Goal: Register for event/course

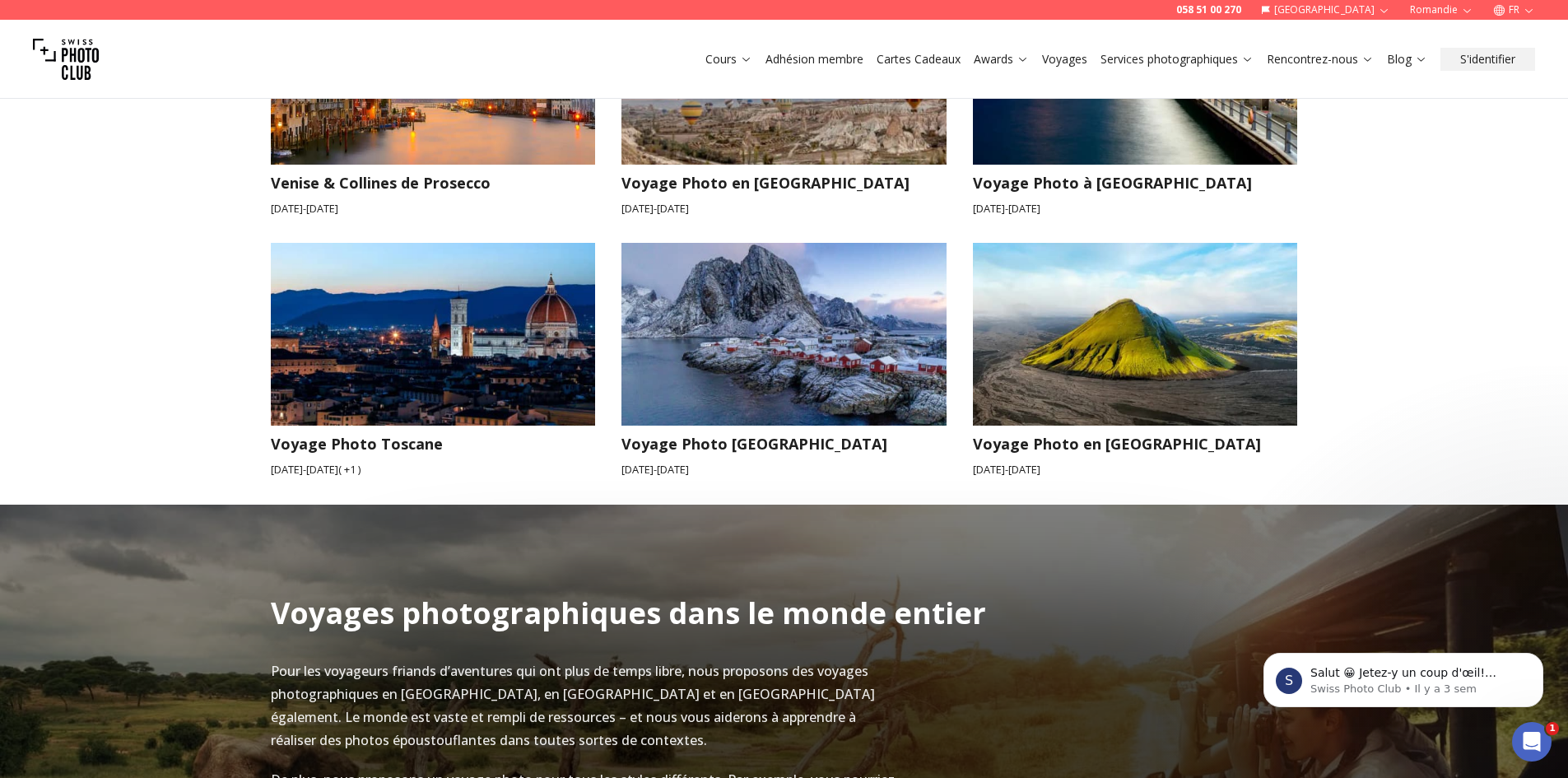
scroll to position [1733, 0]
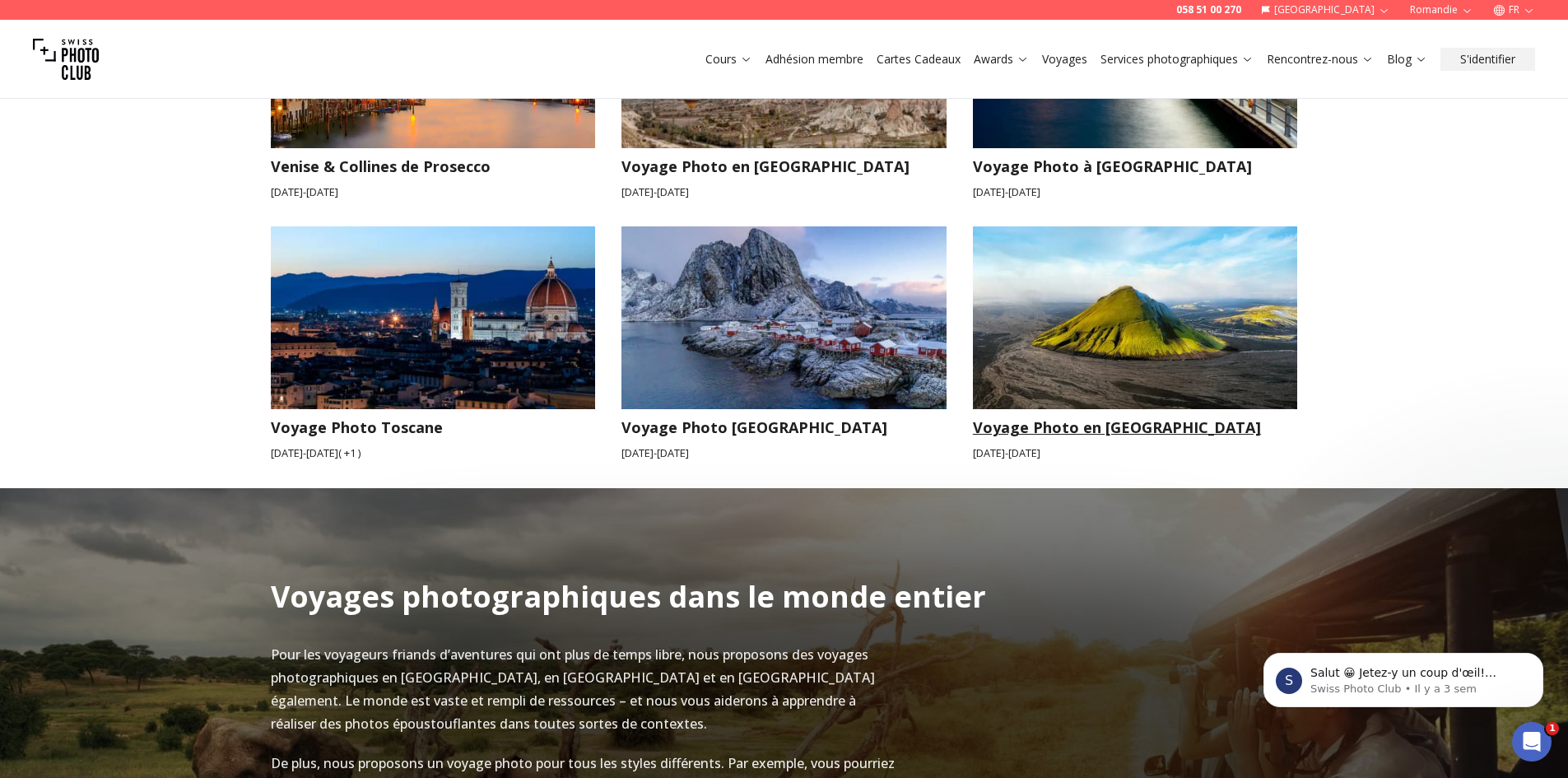
click at [1128, 309] on img at bounding box center [1135, 317] width 325 height 182
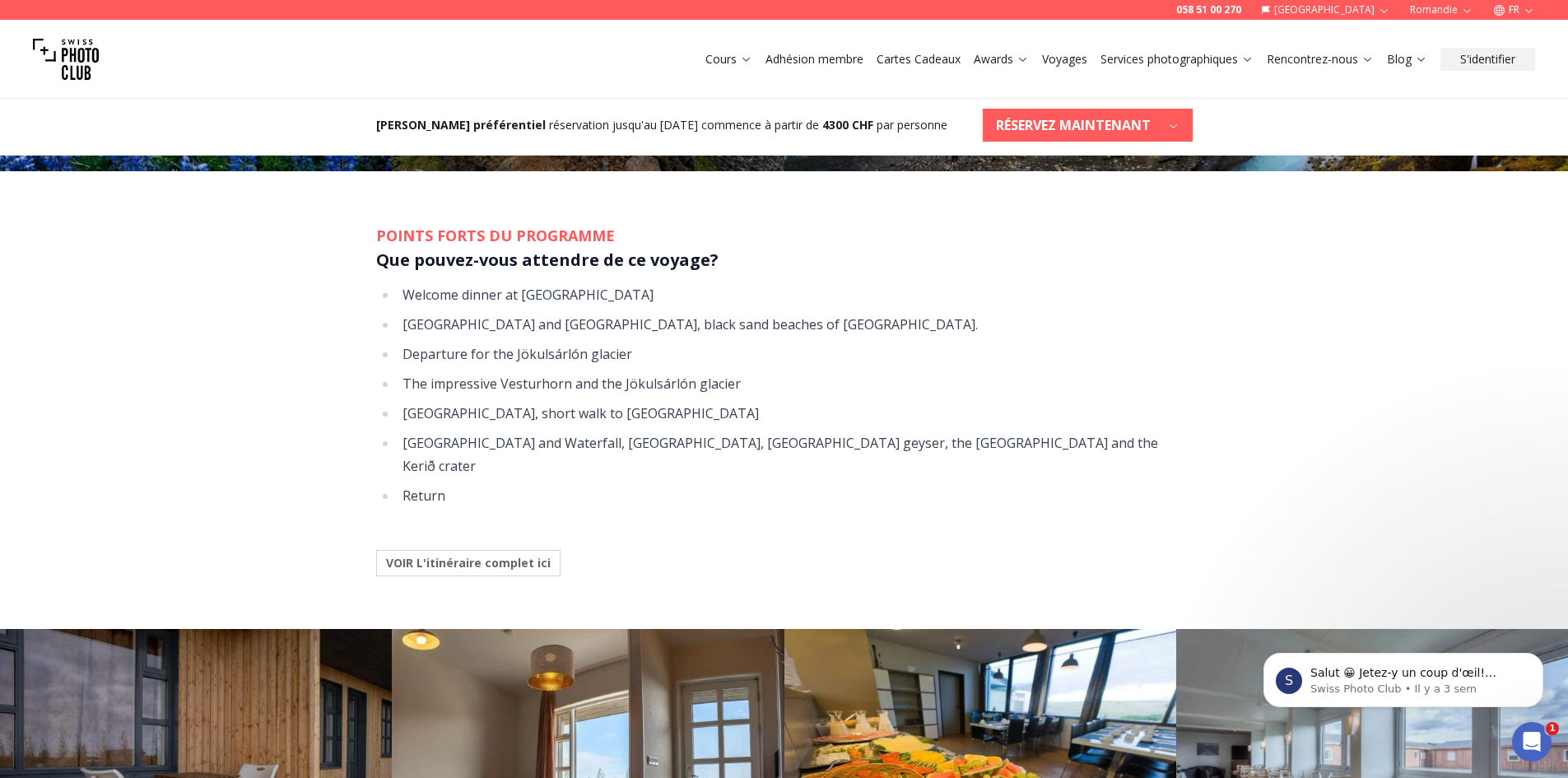
scroll to position [2128, 0]
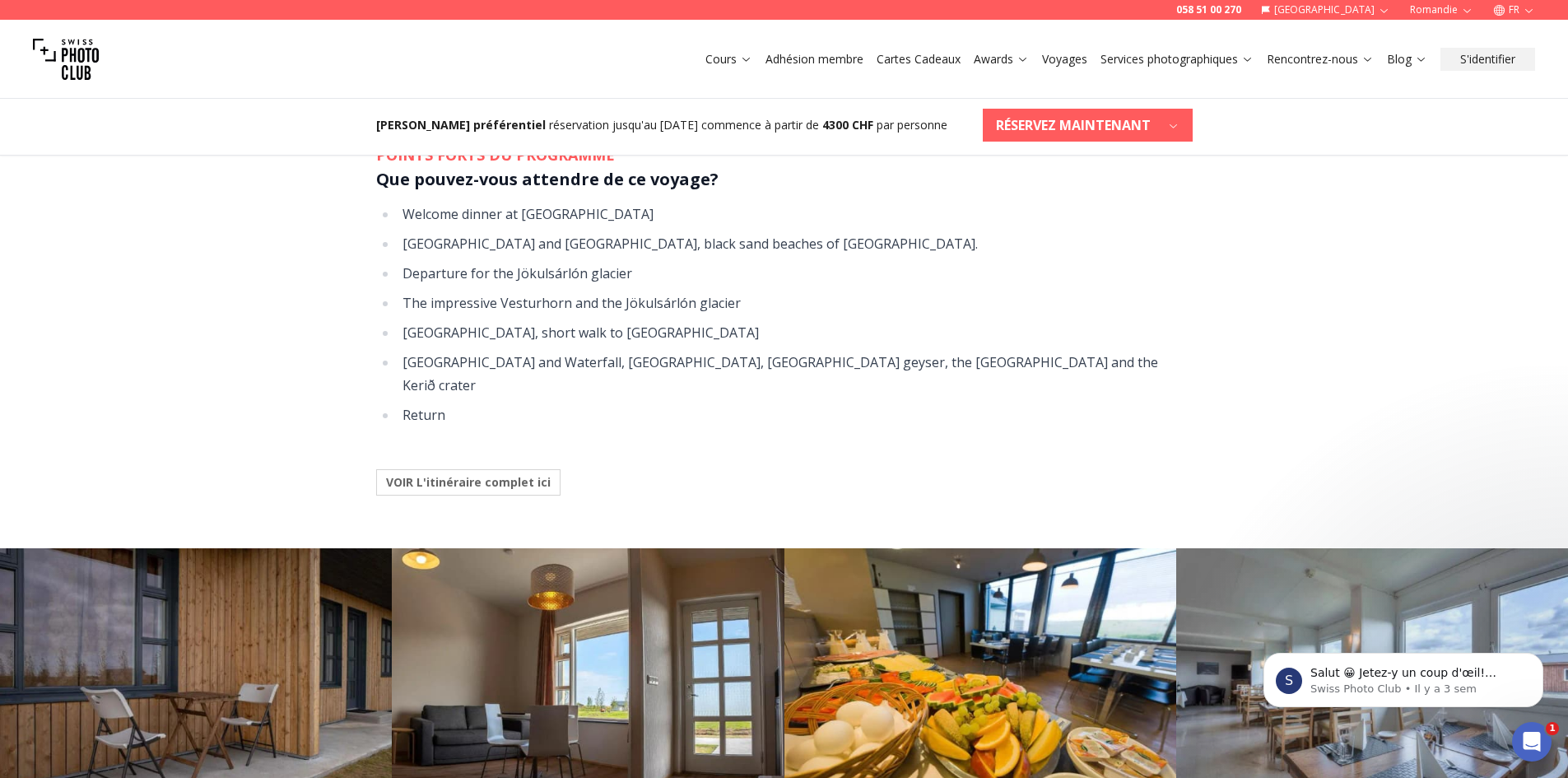
click at [473, 474] on b "VOIR L'itinéraire complet ici" at bounding box center [468, 482] width 164 height 16
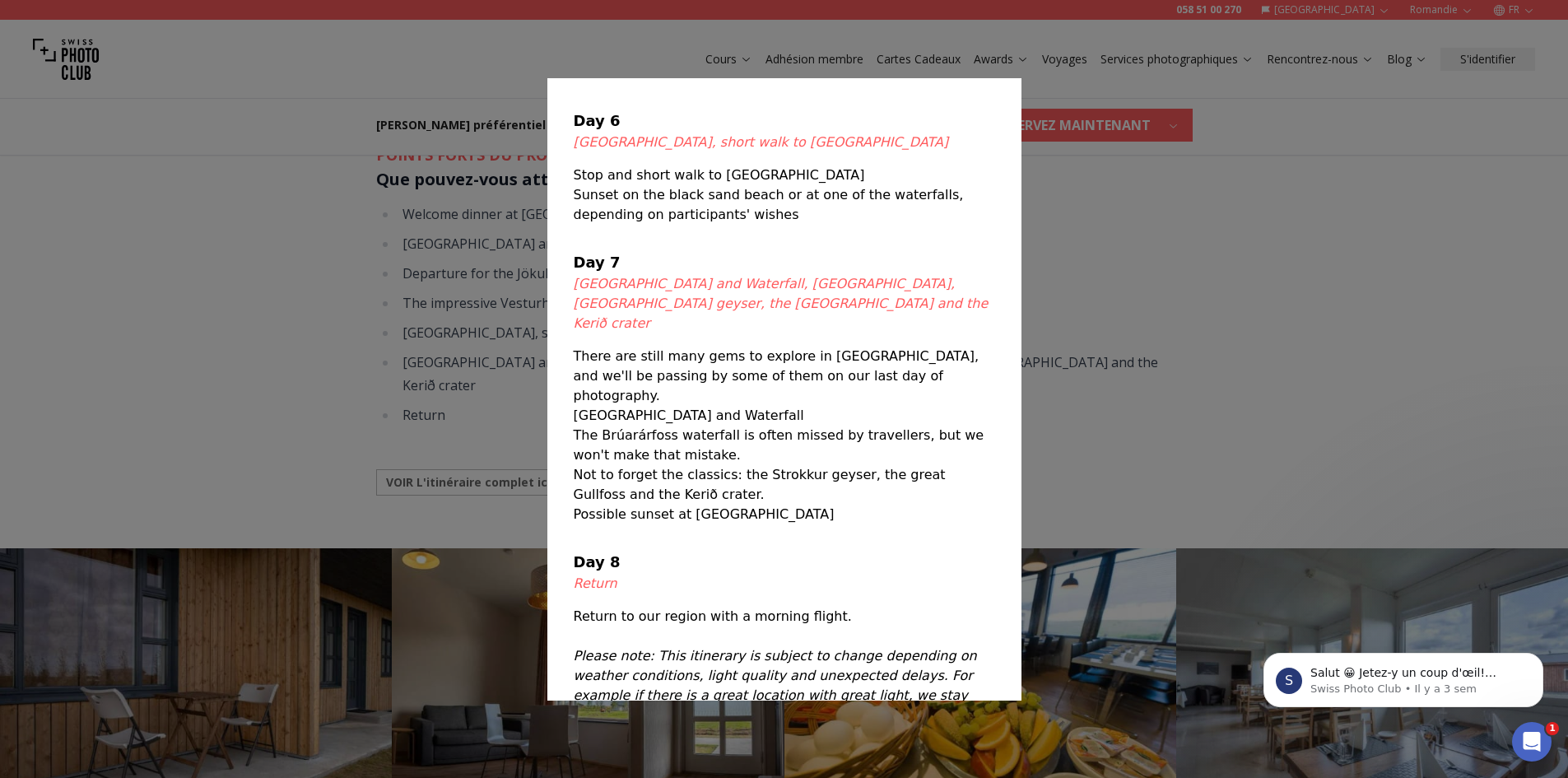
scroll to position [774, 0]
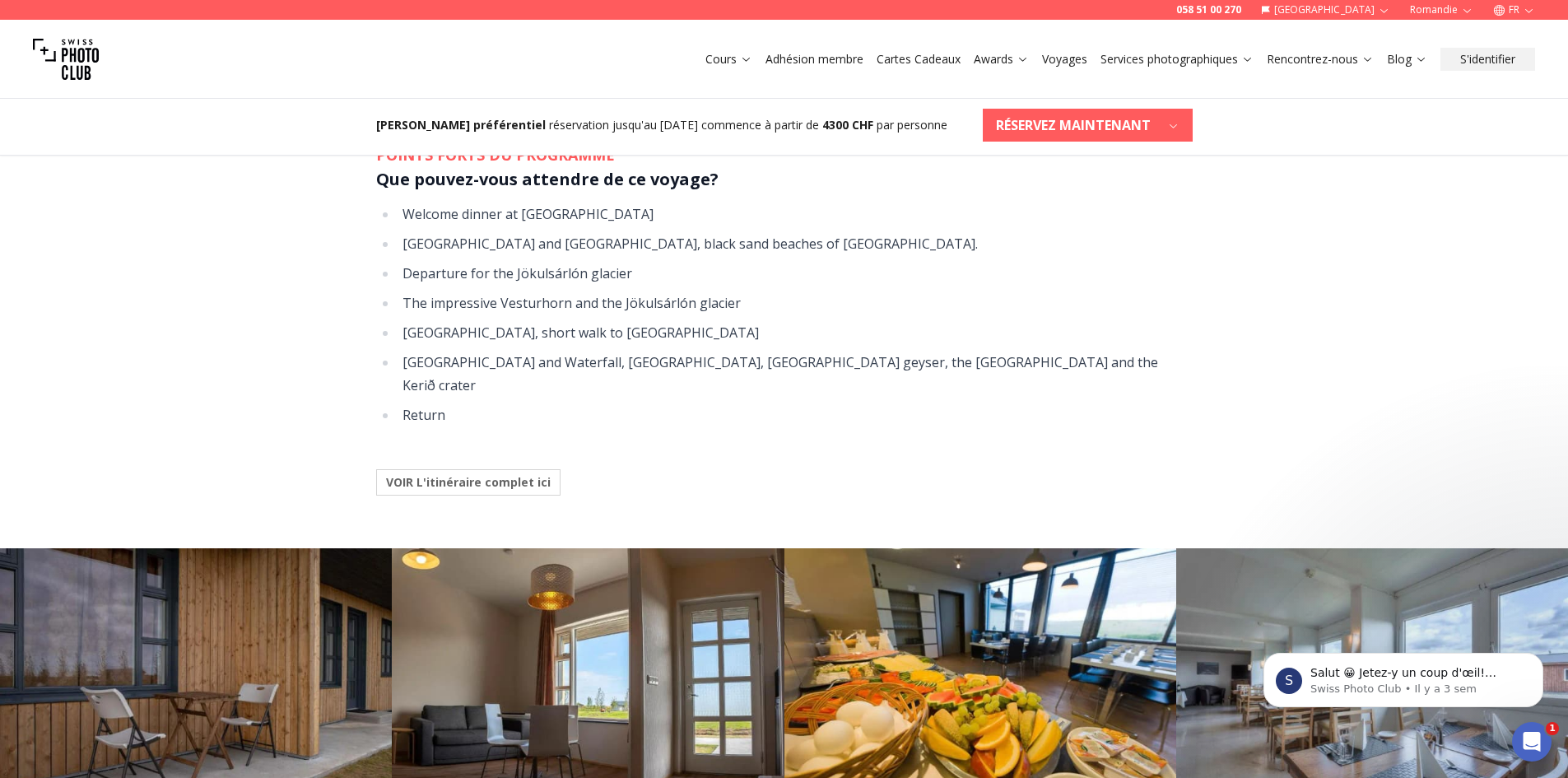
click at [1254, 383] on div at bounding box center [784, 389] width 1568 height 778
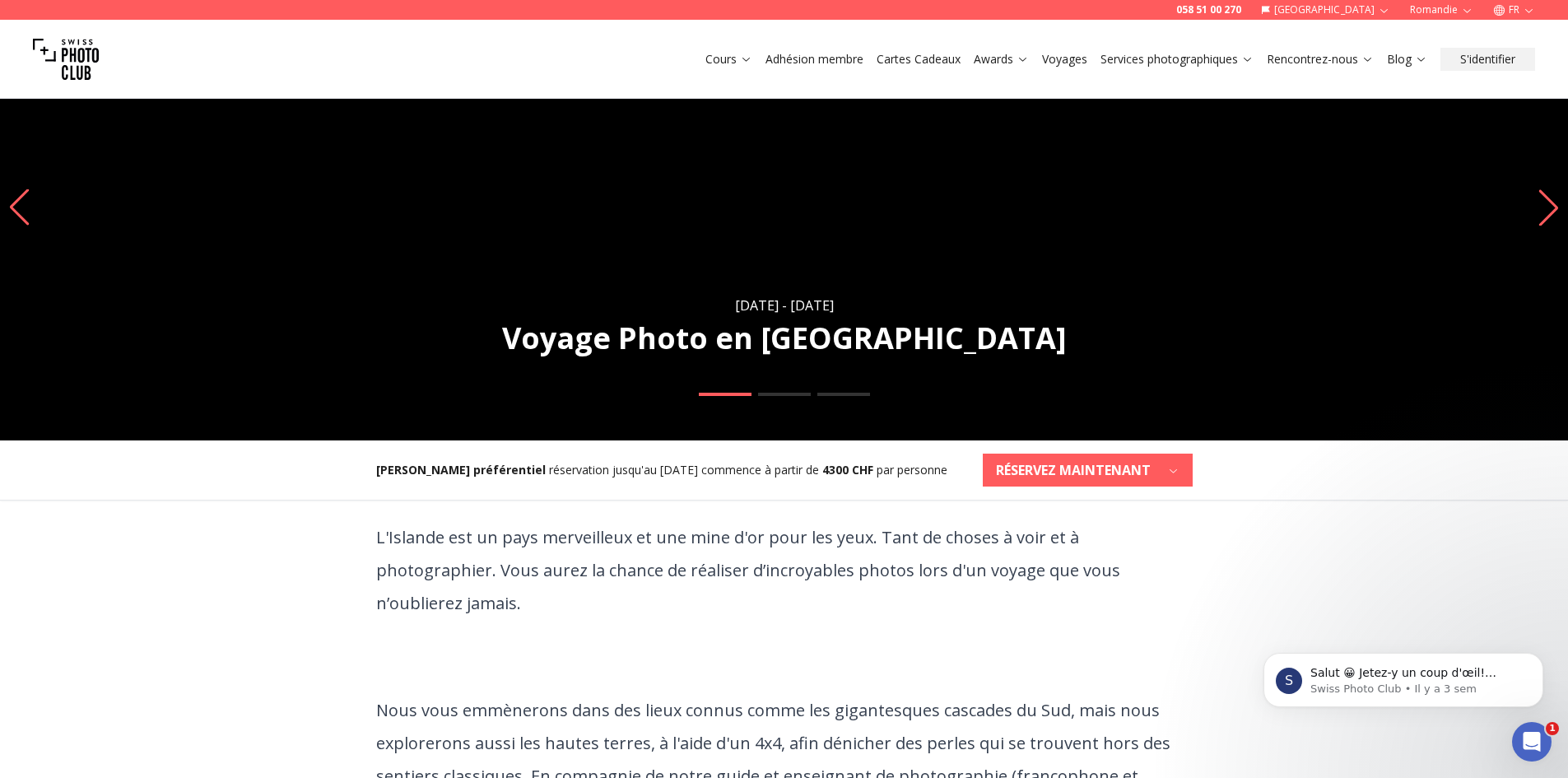
scroll to position [0, 0]
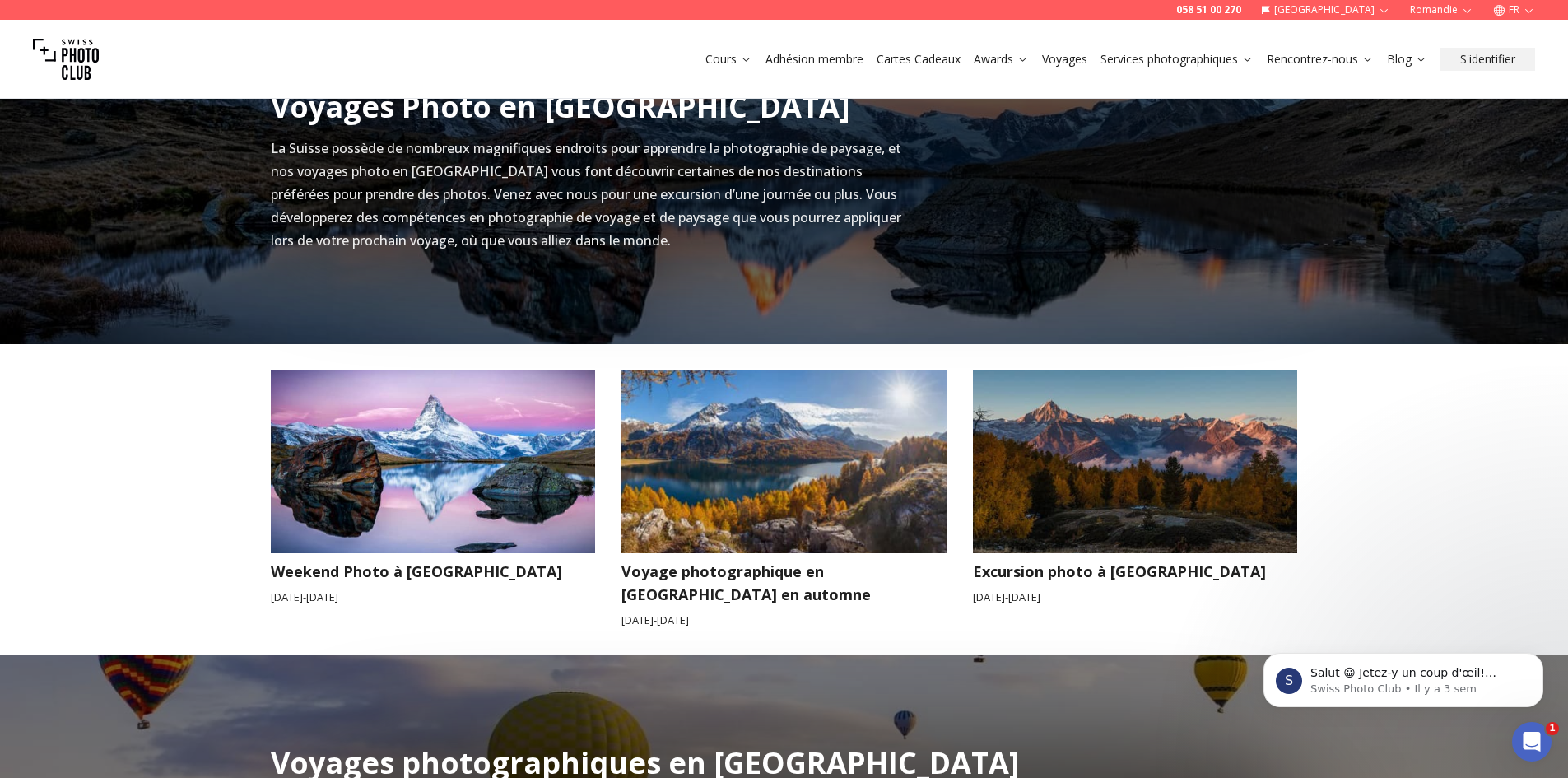
scroll to position [727, 0]
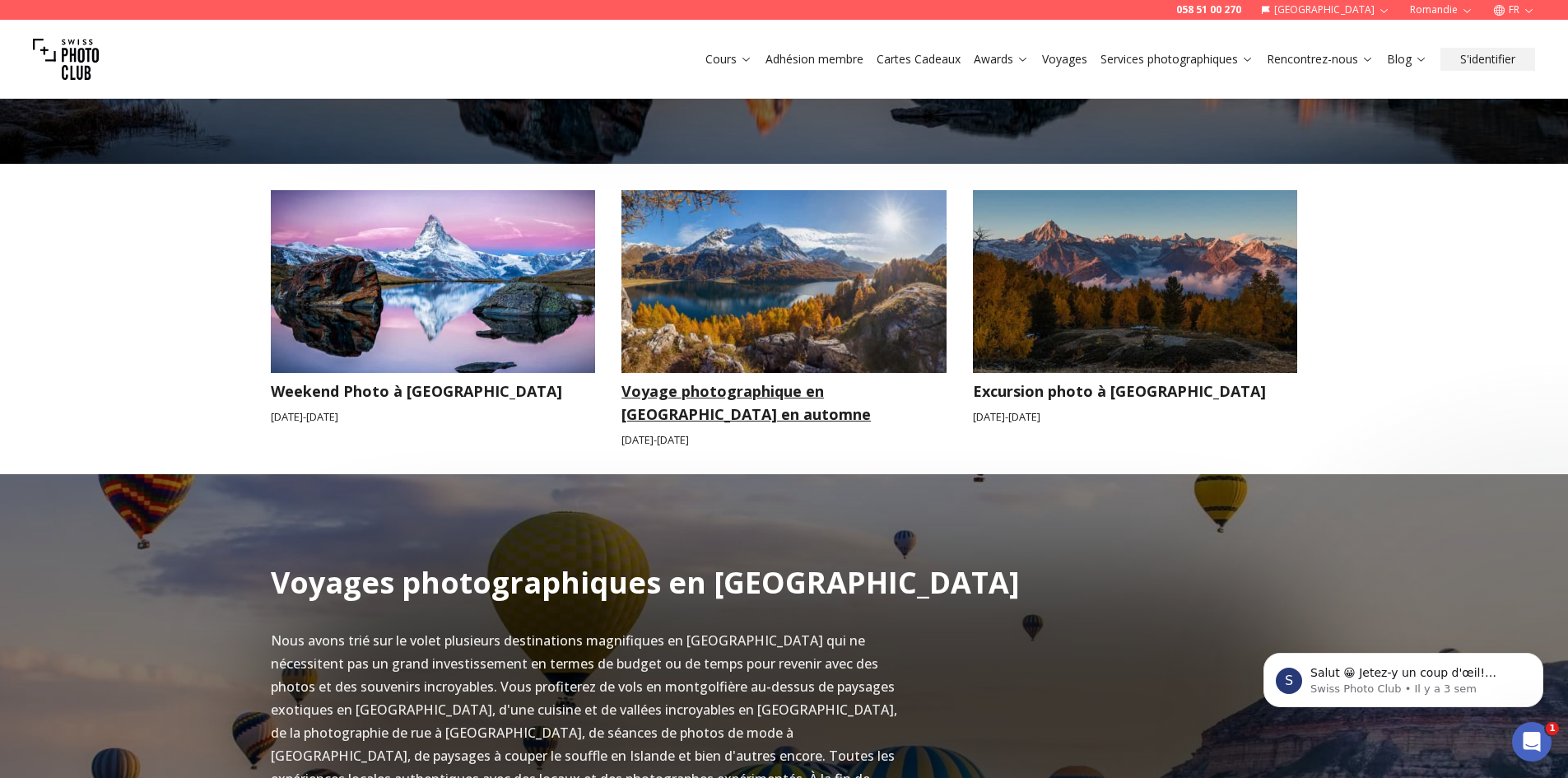
click at [763, 382] on h3 "Voyage photographique en [GEOGRAPHIC_DATA] en automne" at bounding box center [784, 403] width 325 height 47
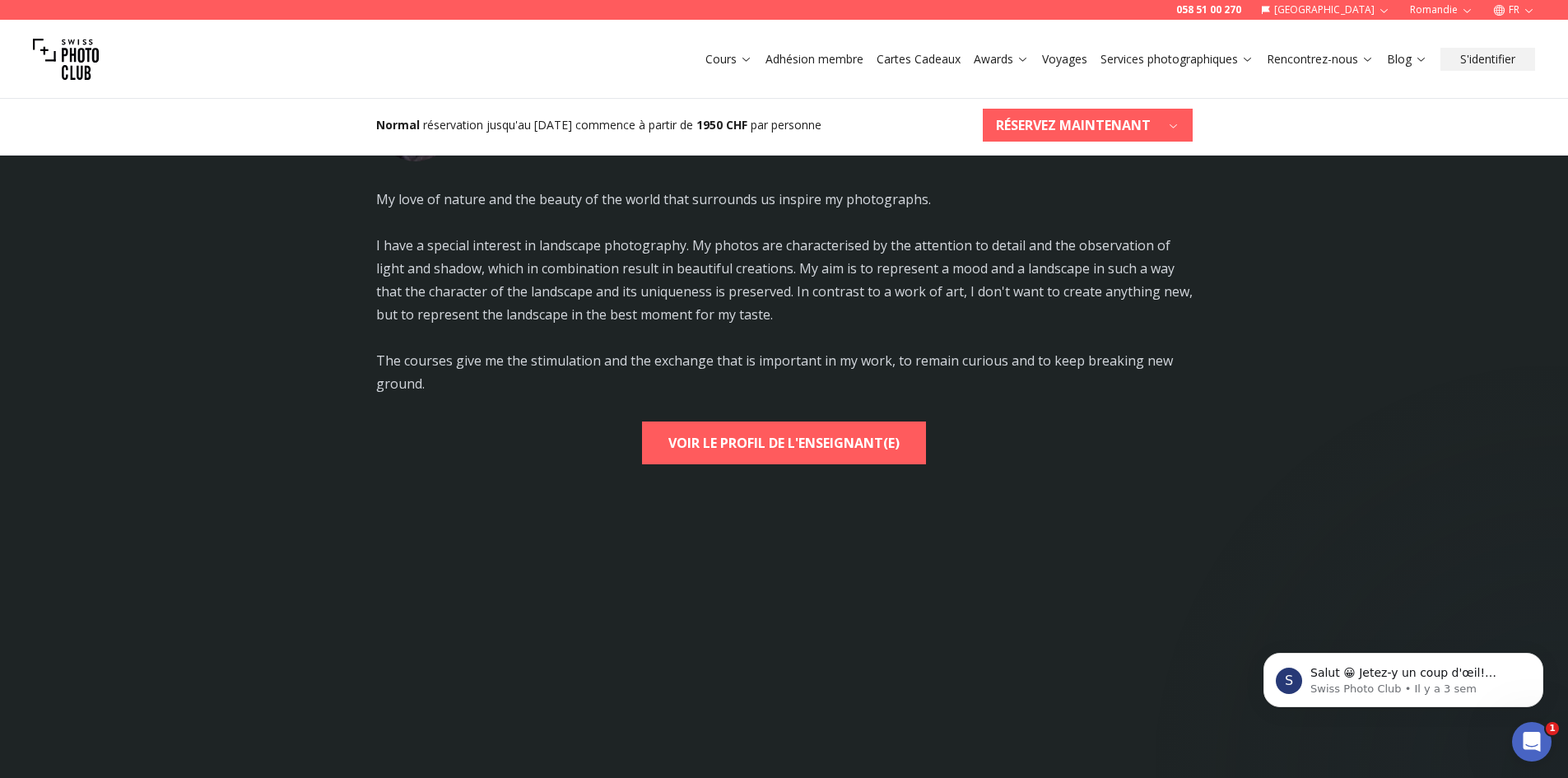
scroll to position [3170, 0]
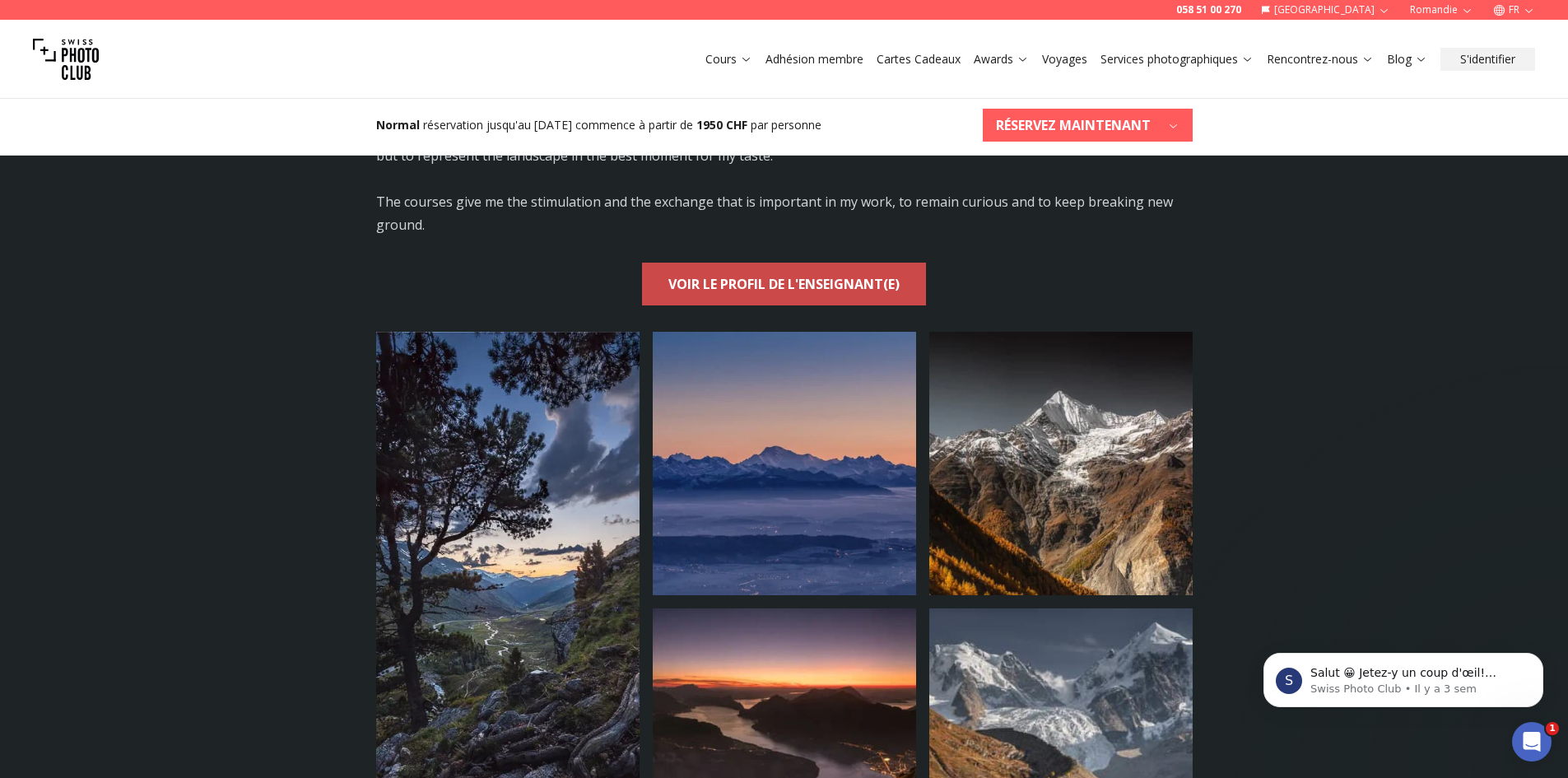
click at [788, 277] on b "VOIR LE PROFIL DE L'ENSEIGNANT(E)" at bounding box center [784, 284] width 232 height 23
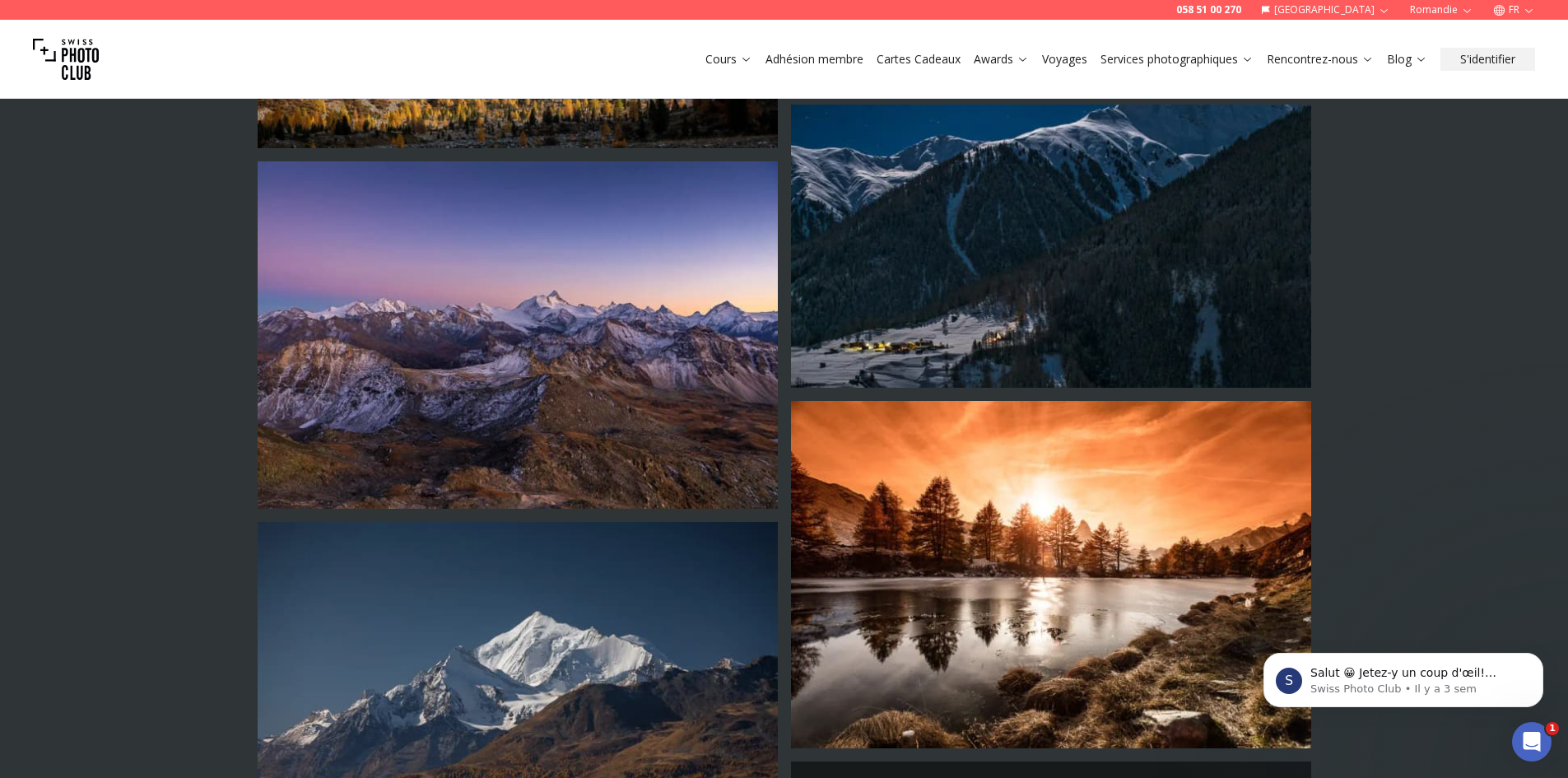
scroll to position [3268, 0]
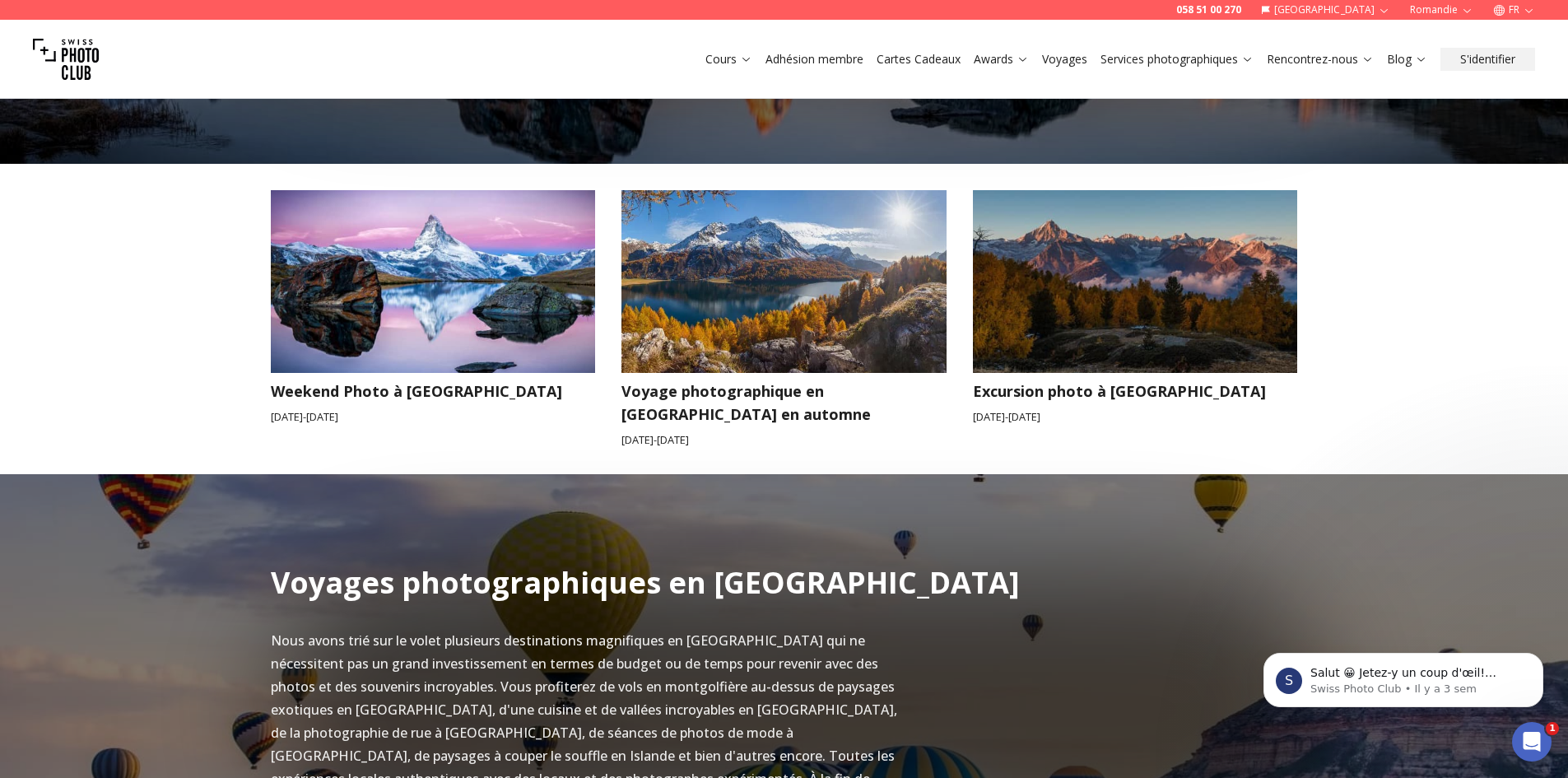
scroll to position [733, 0]
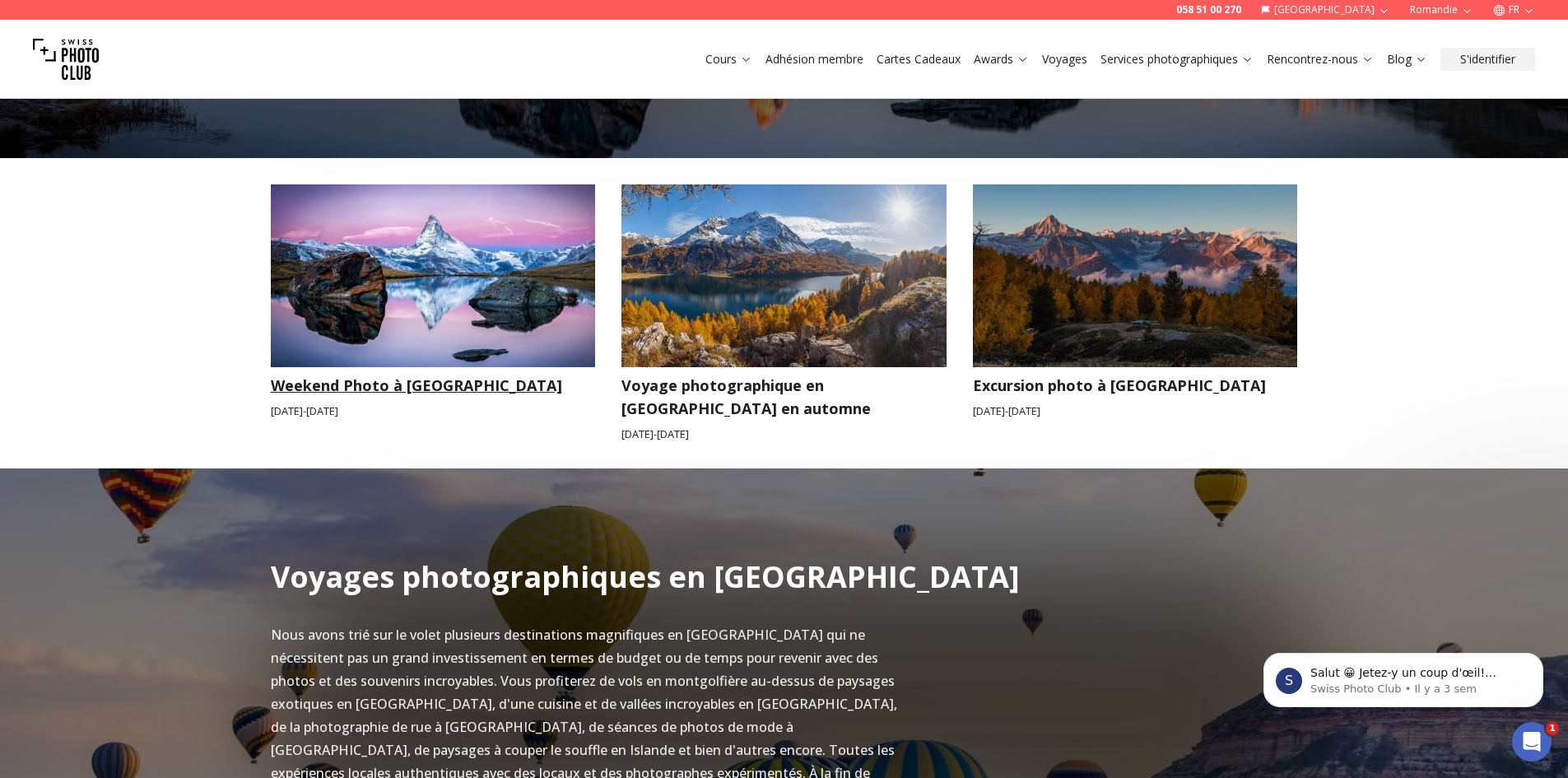
click at [422, 385] on h3 "Weekend Photo à [GEOGRAPHIC_DATA]" at bounding box center [434, 385] width 325 height 23
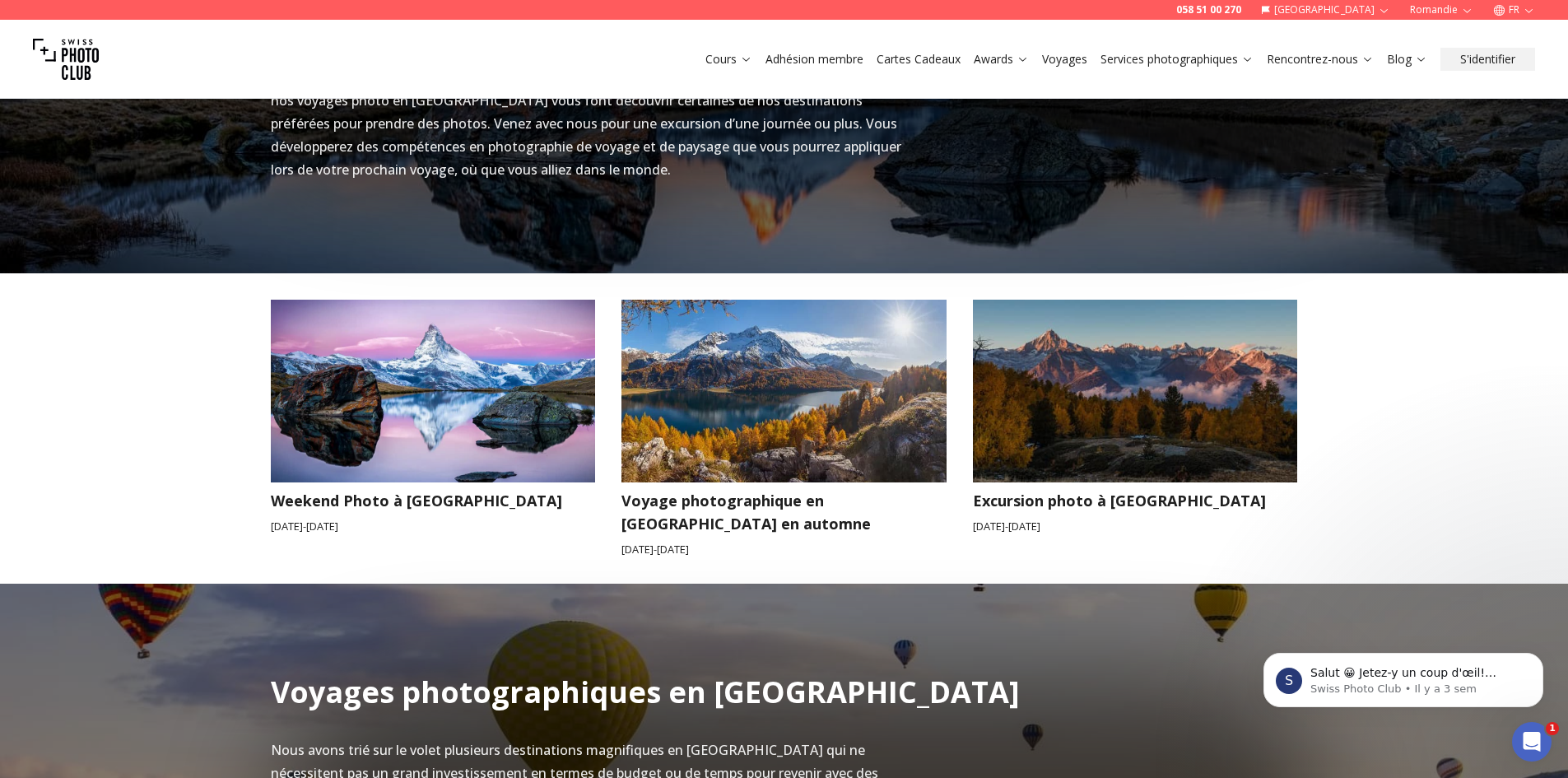
scroll to position [646, 0]
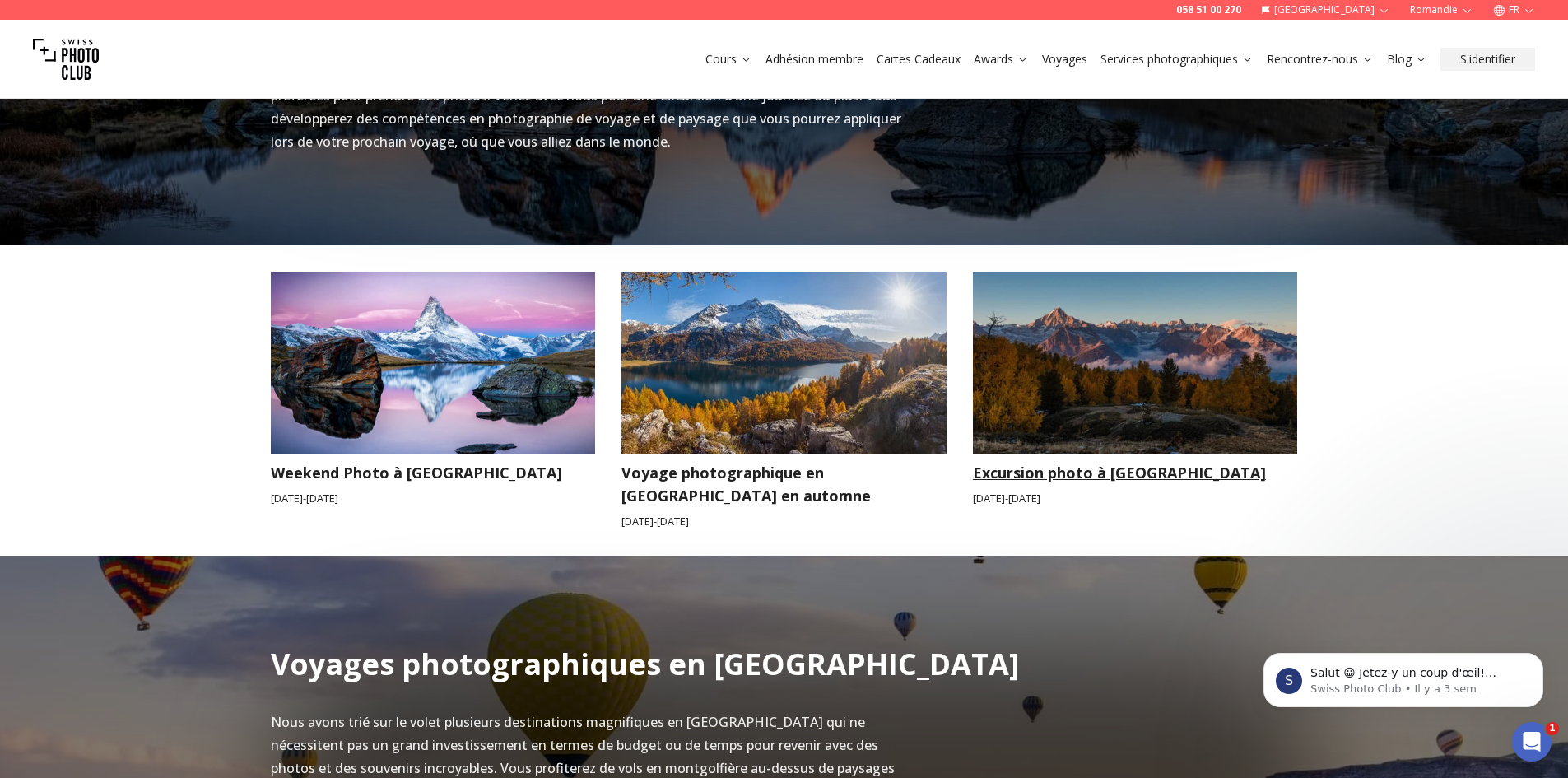
click at [1080, 477] on h3 "Excursion photo à [GEOGRAPHIC_DATA]" at bounding box center [1135, 473] width 325 height 23
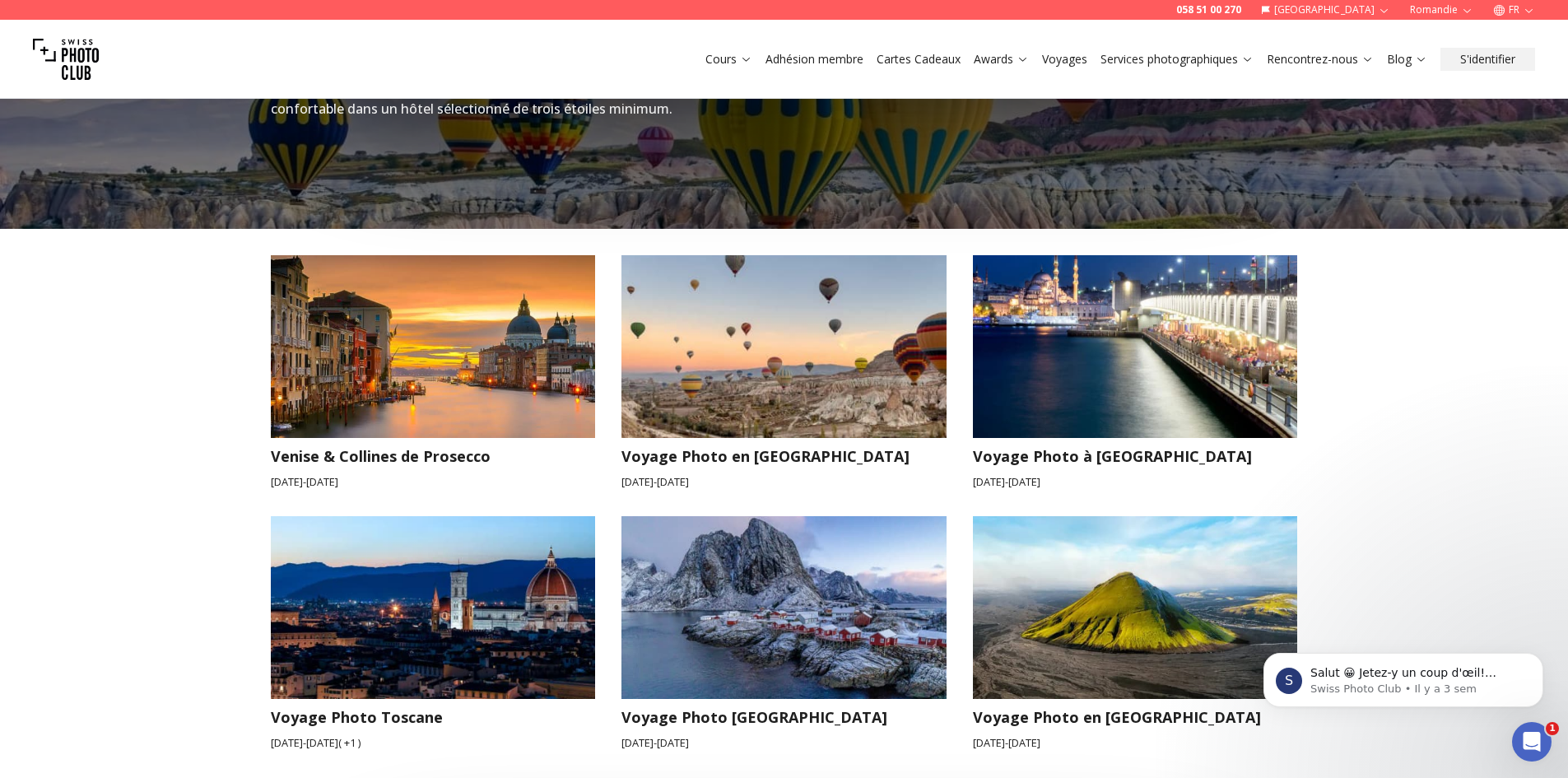
scroll to position [1591, 0]
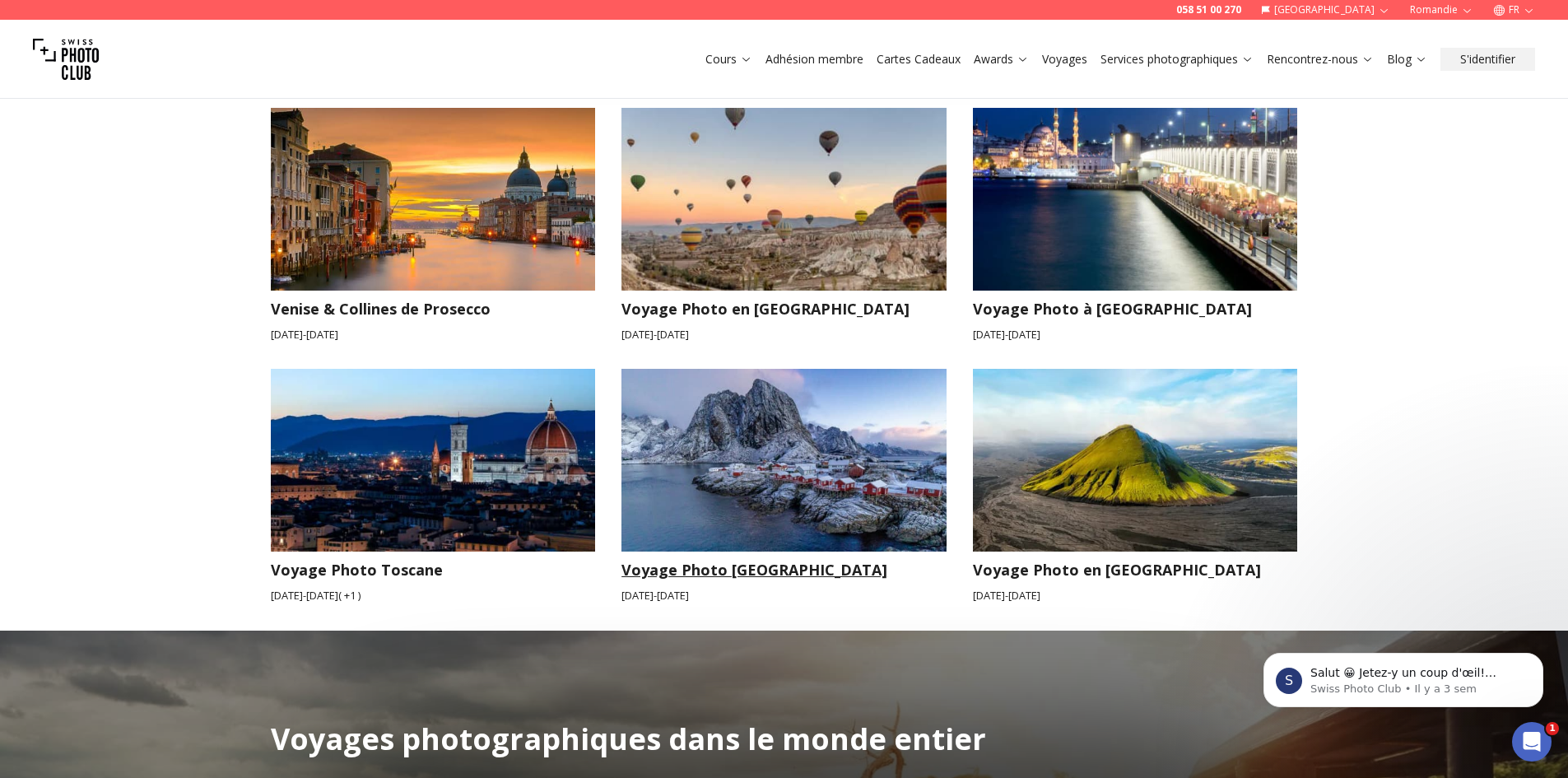
click at [762, 558] on h3 "Voyage Photo [GEOGRAPHIC_DATA]" at bounding box center [784, 570] width 325 height 23
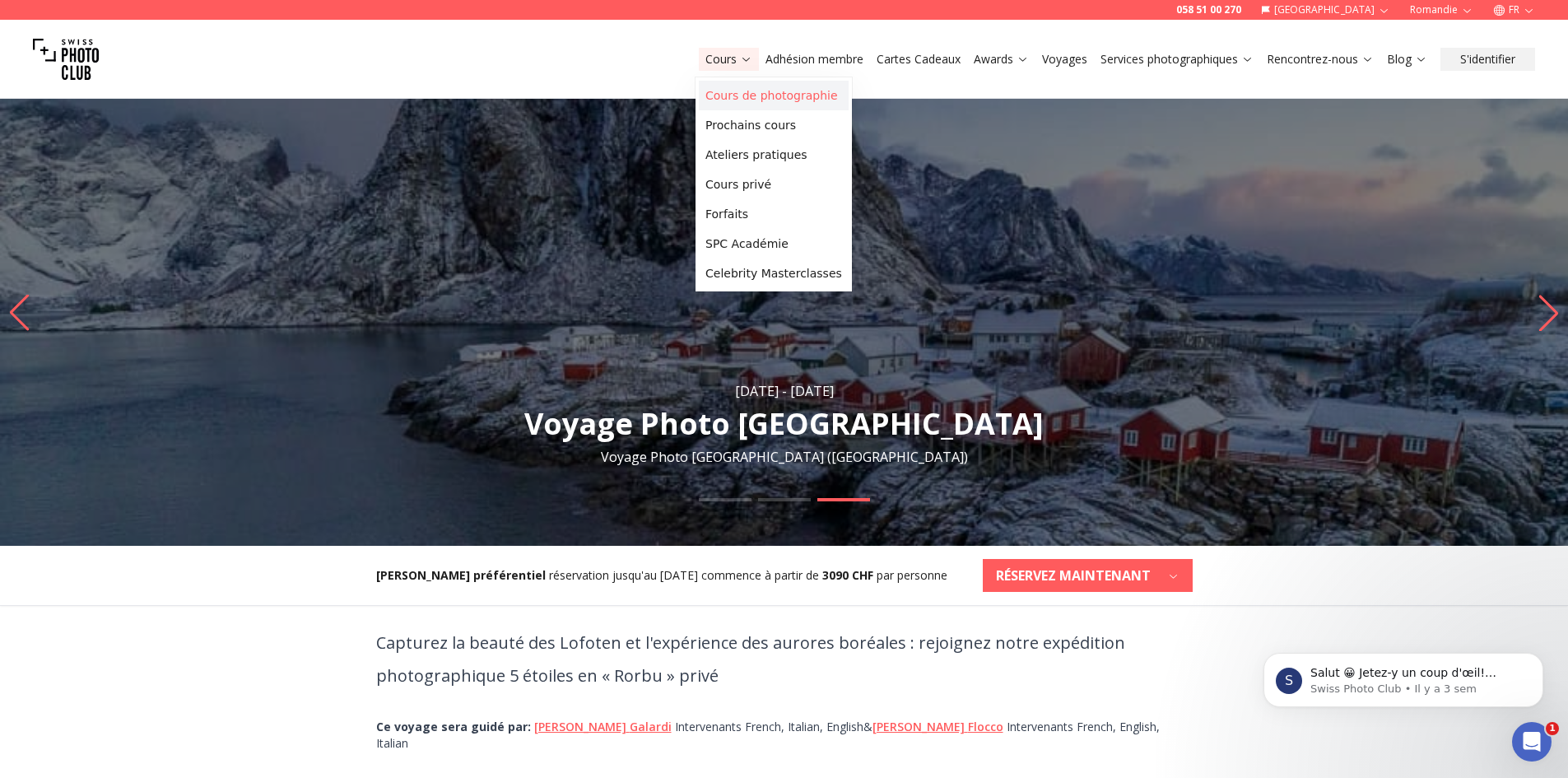
click at [738, 101] on link "Cours de photographie" at bounding box center [774, 95] width 150 height 30
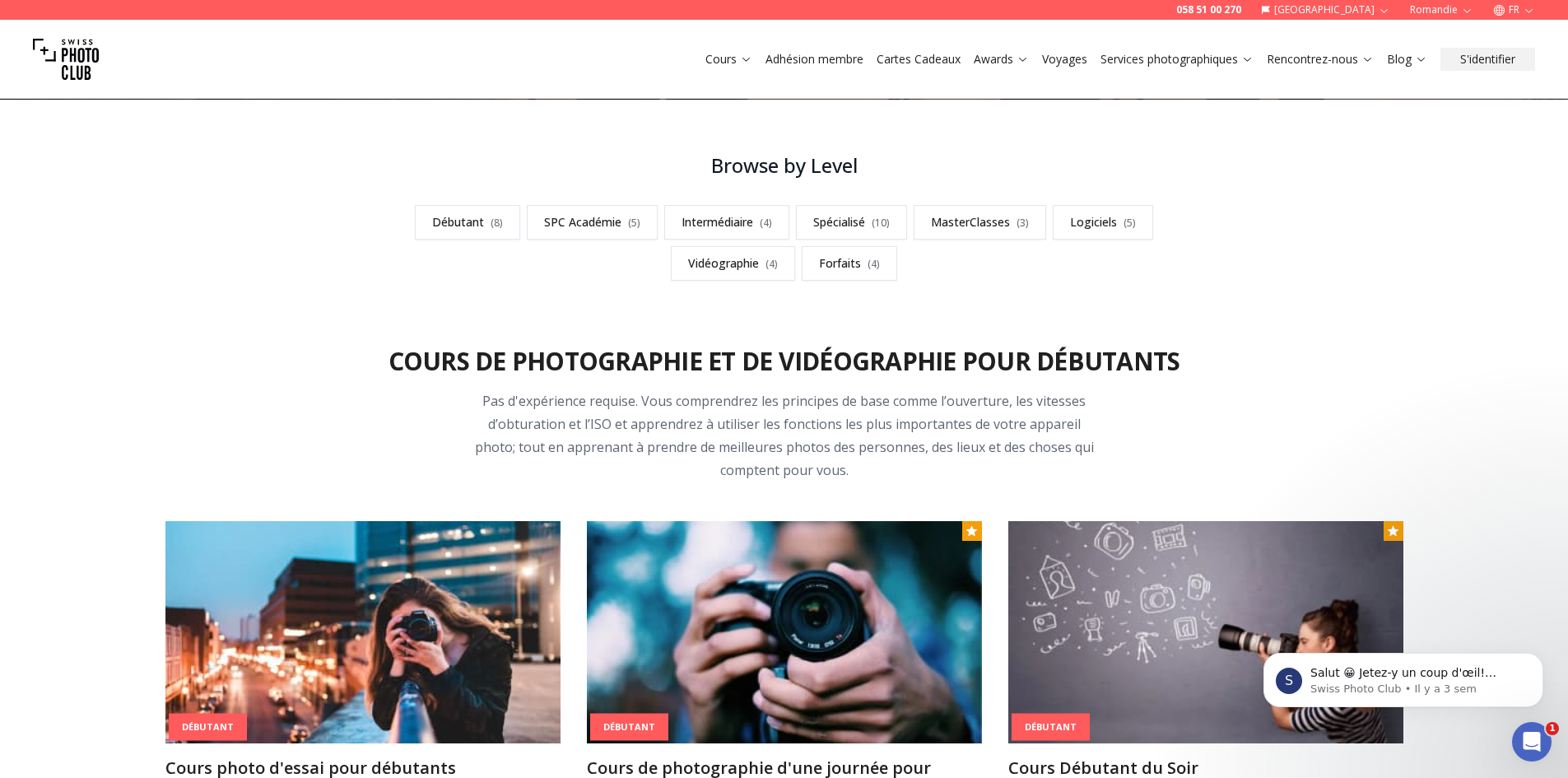
scroll to position [420, 0]
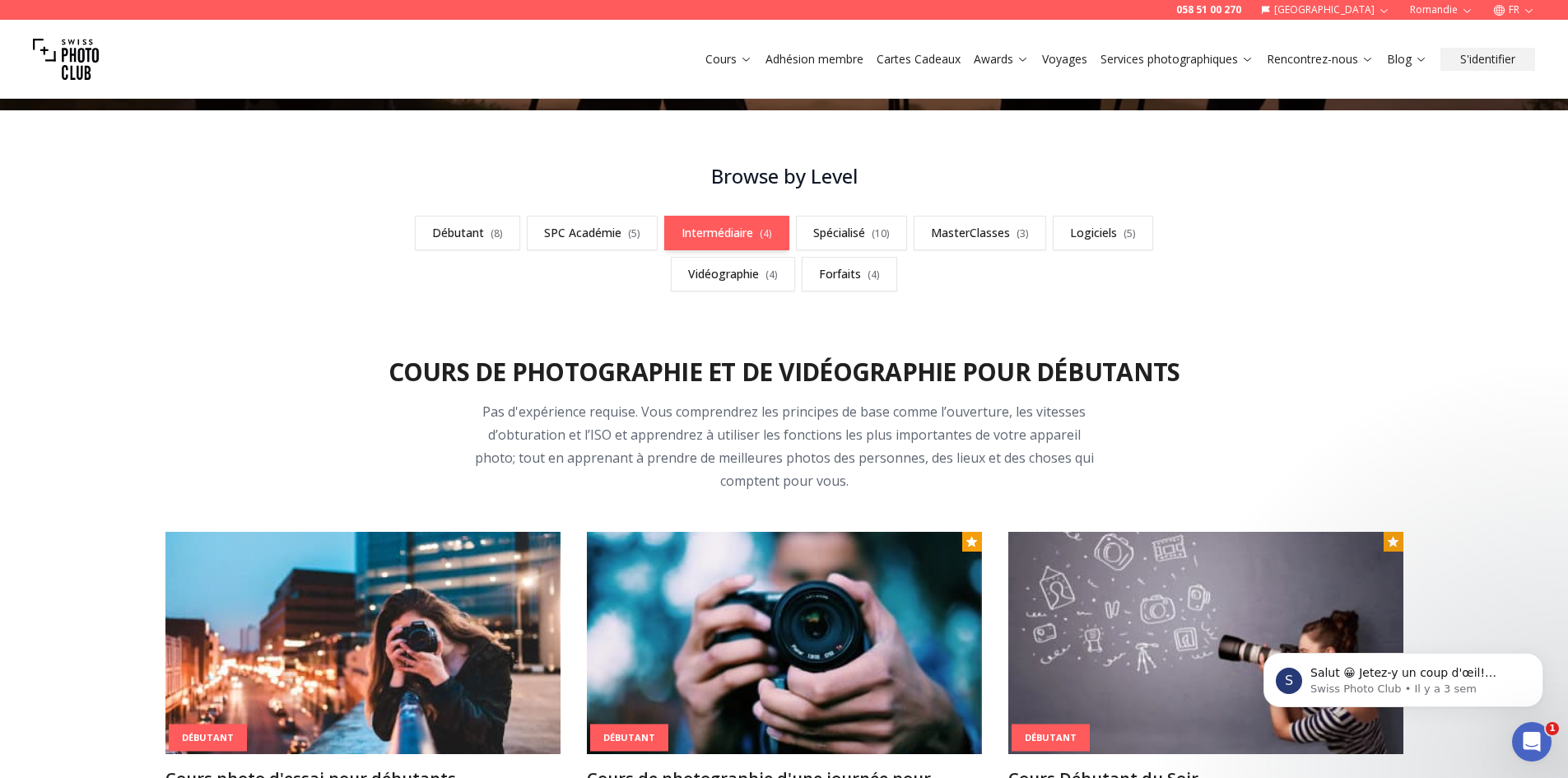
click at [709, 228] on link "Intermédiaire ( 4 )" at bounding box center [727, 233] width 125 height 35
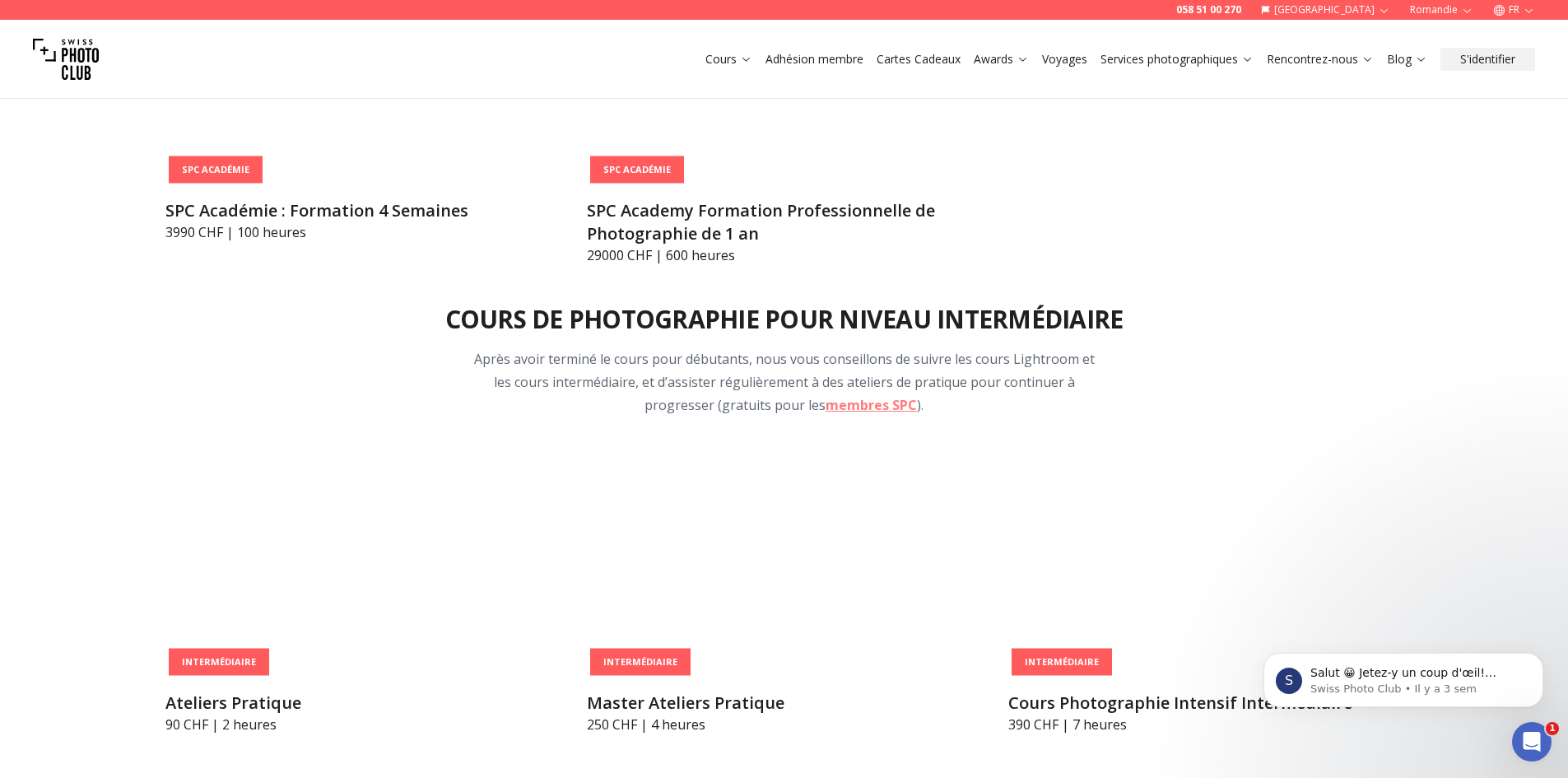
scroll to position [2630, 0]
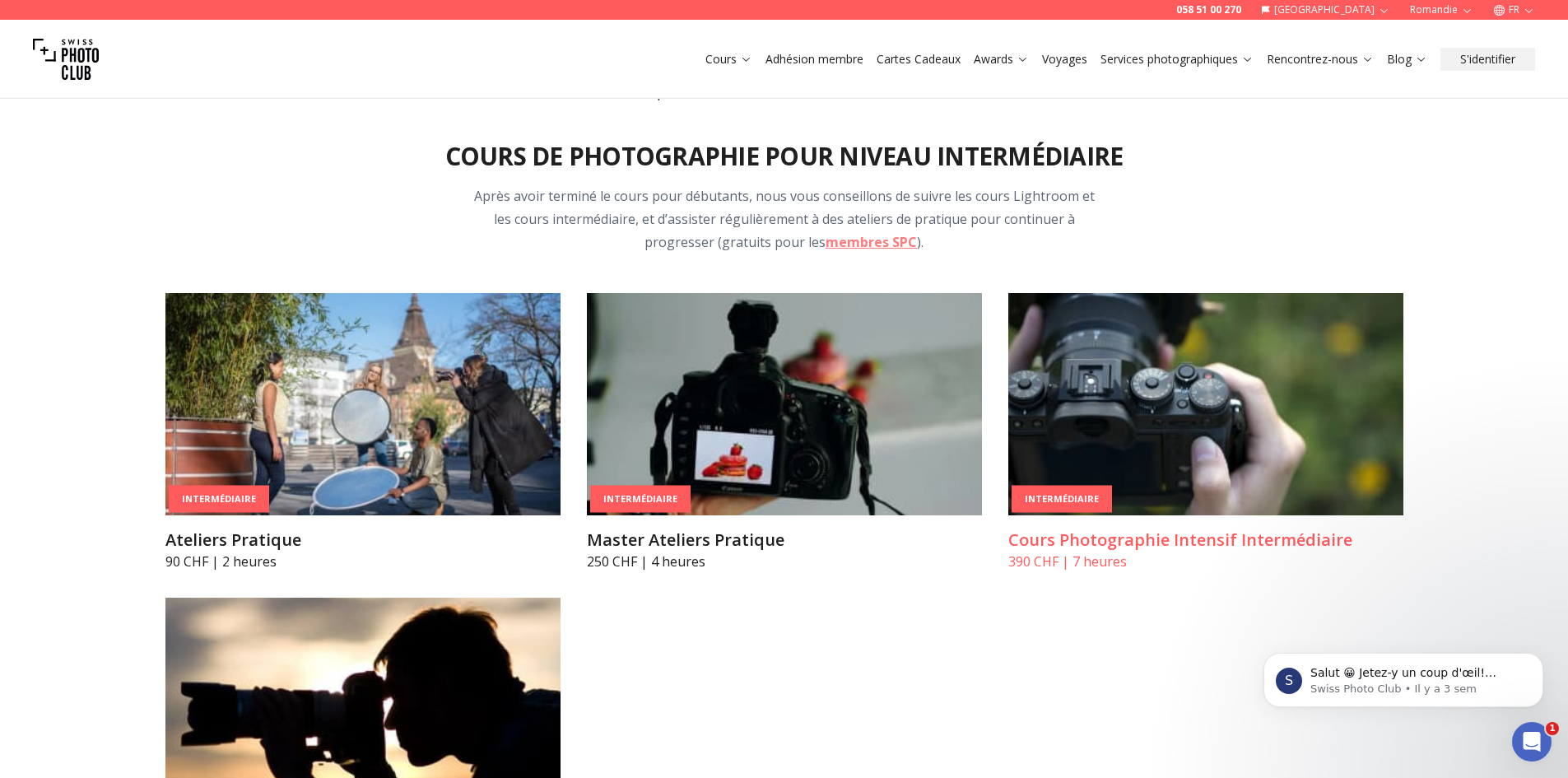
click at [1109, 529] on h3 "Cours Photographie Intensif Intermédiaire" at bounding box center [1206, 540] width 395 height 23
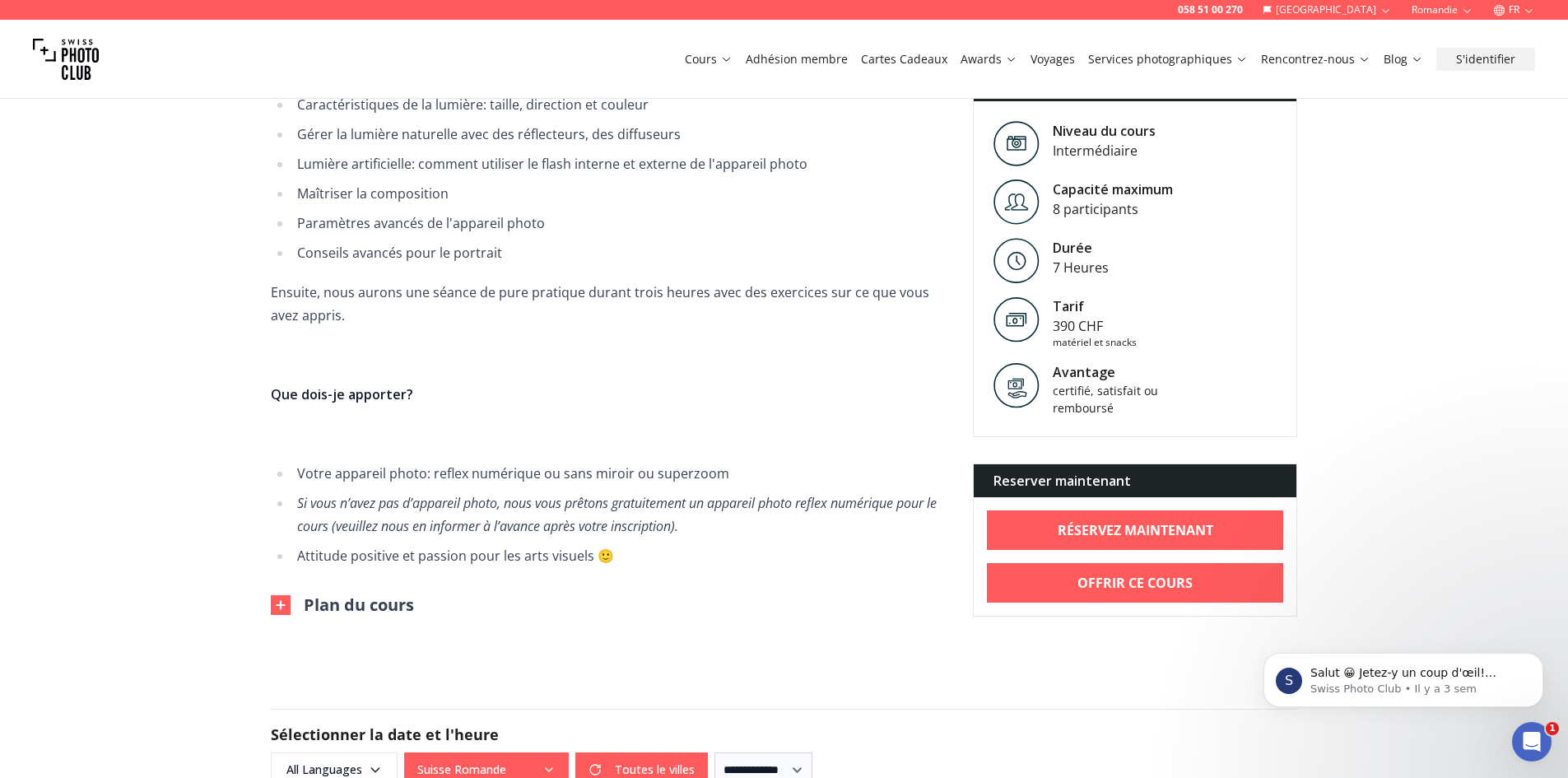
scroll to position [761, 0]
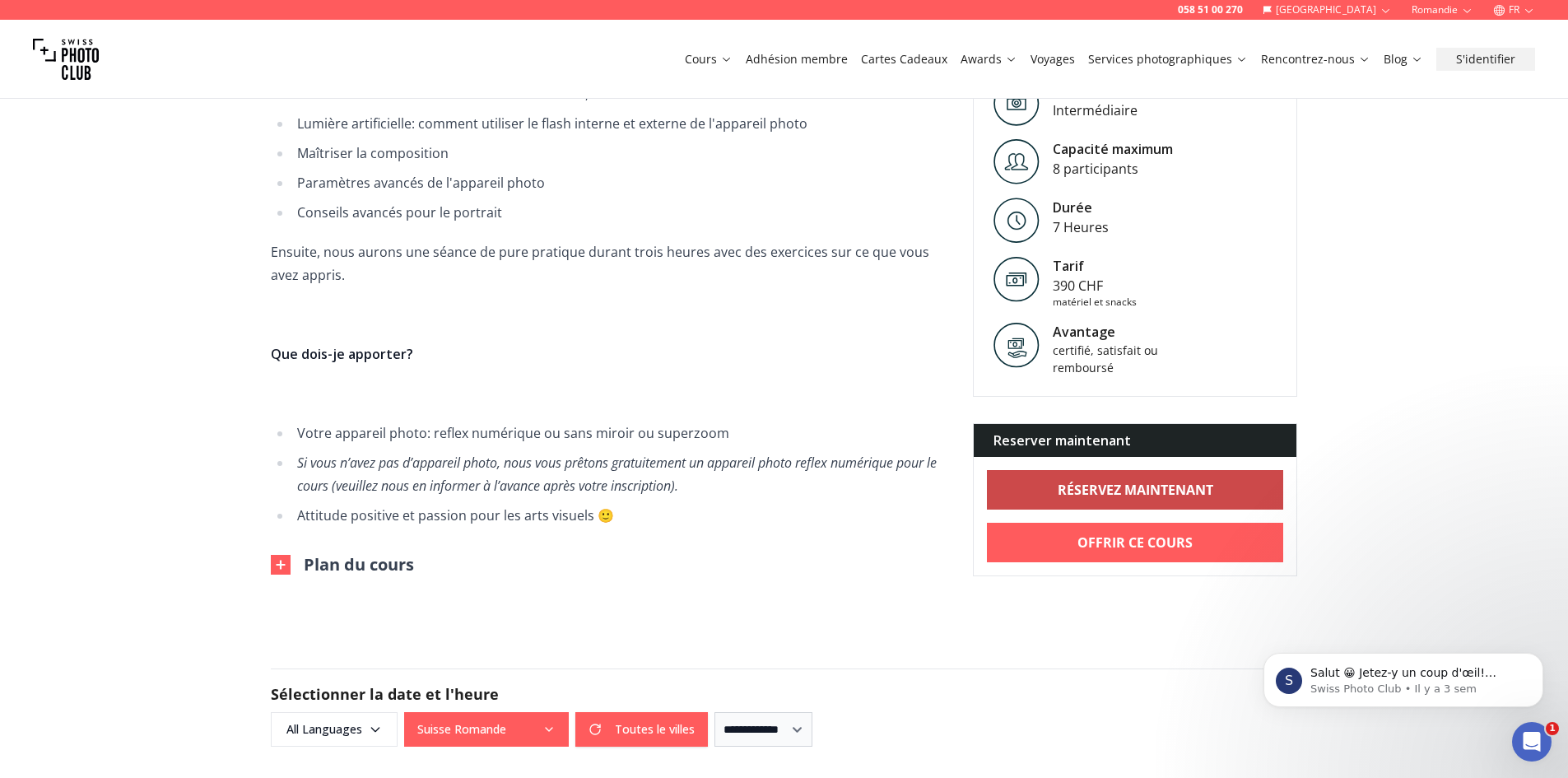
click at [1112, 488] on b "RÉSERVEZ MAINTENANT" at bounding box center [1135, 490] width 156 height 20
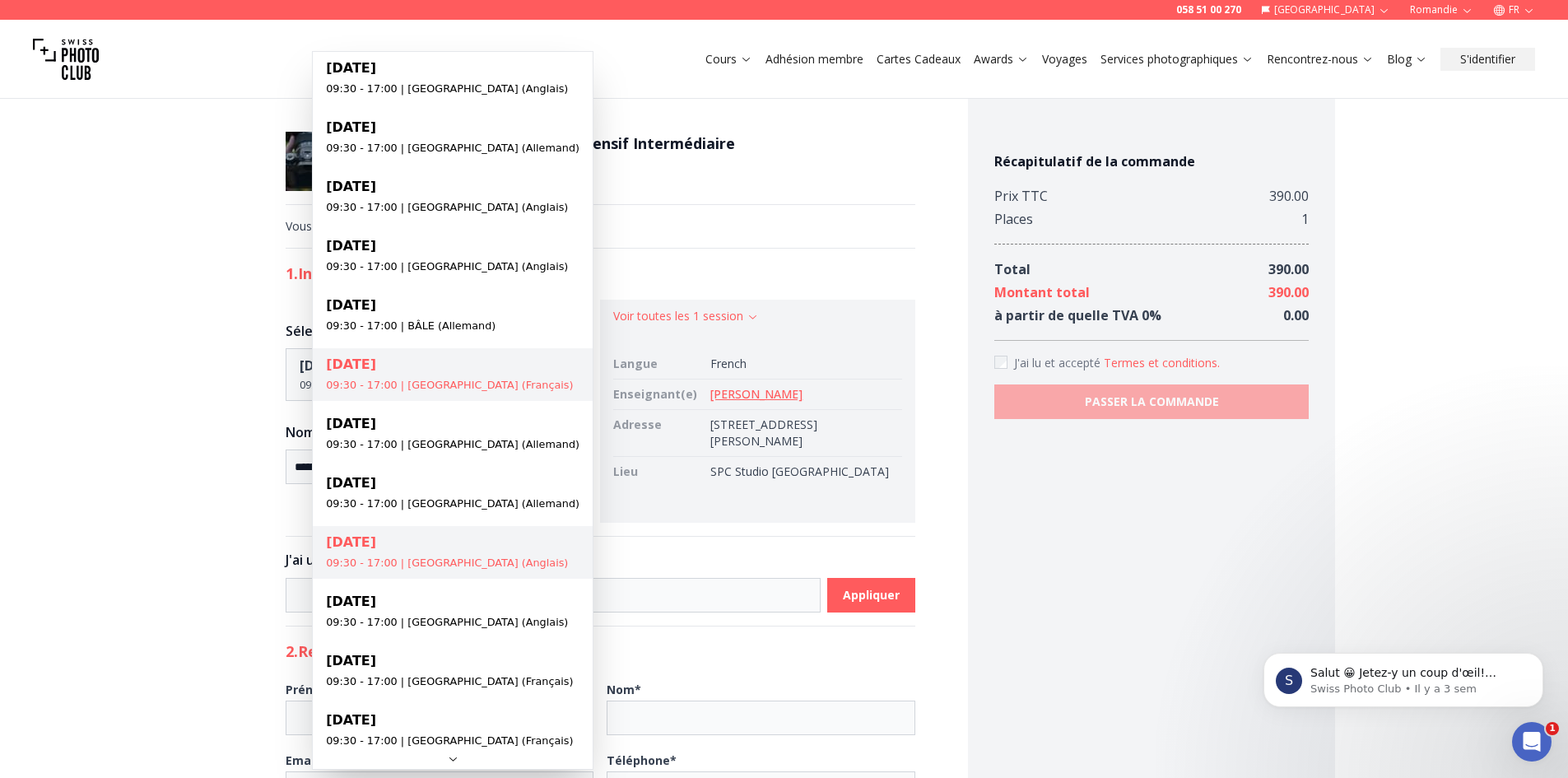
drag, startPoint x: 495, startPoint y: 378, endPoint x: 466, endPoint y: 585, distance: 209.0
click at [466, 585] on div "[DATE] 09:30 - 17:00 | [GEOGRAPHIC_DATA] (Anglais) [DATE] 09:30 - 17:00 | [GEOG…" at bounding box center [452, 400] width 280 height 697
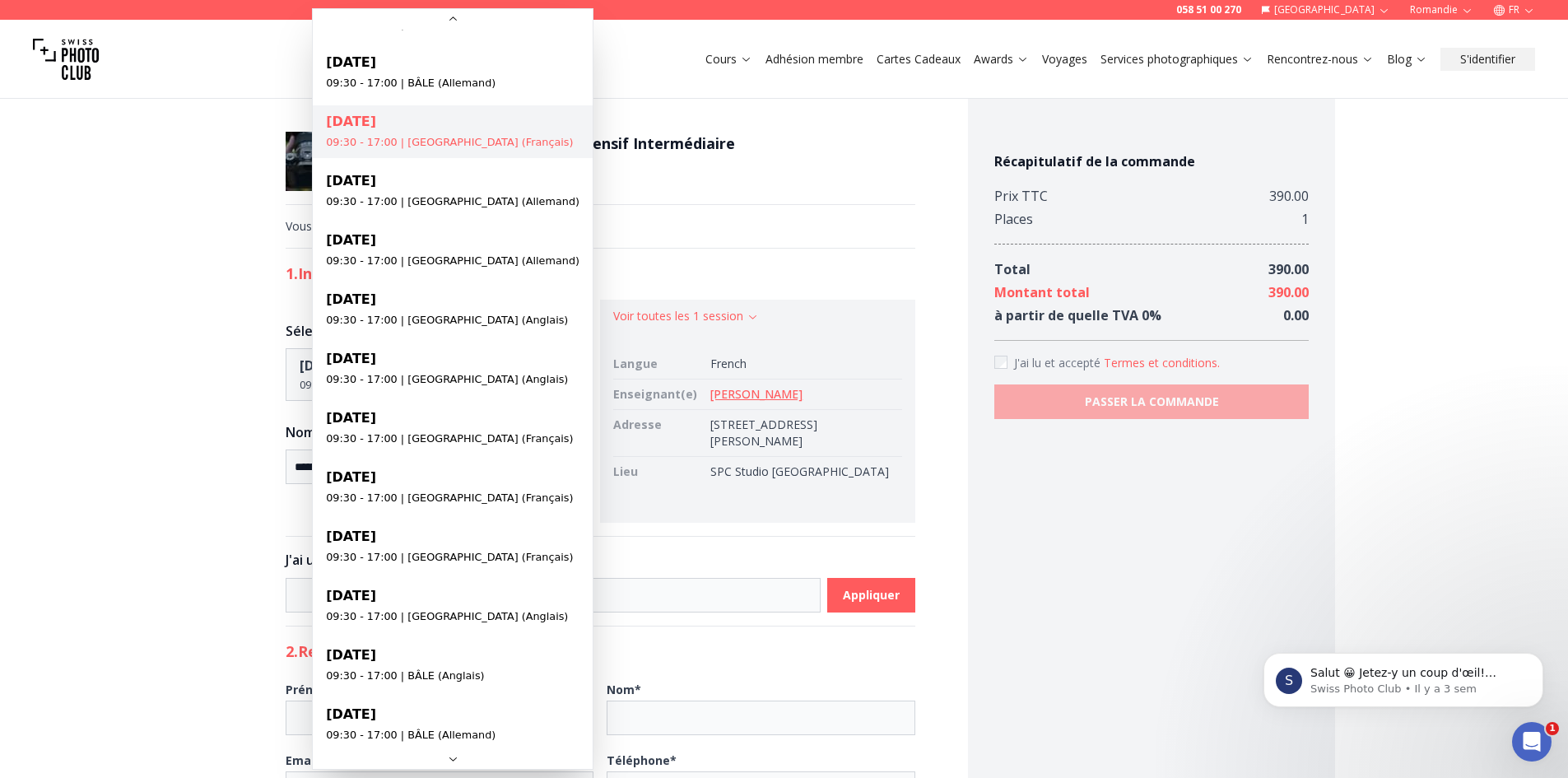
scroll to position [321, 0]
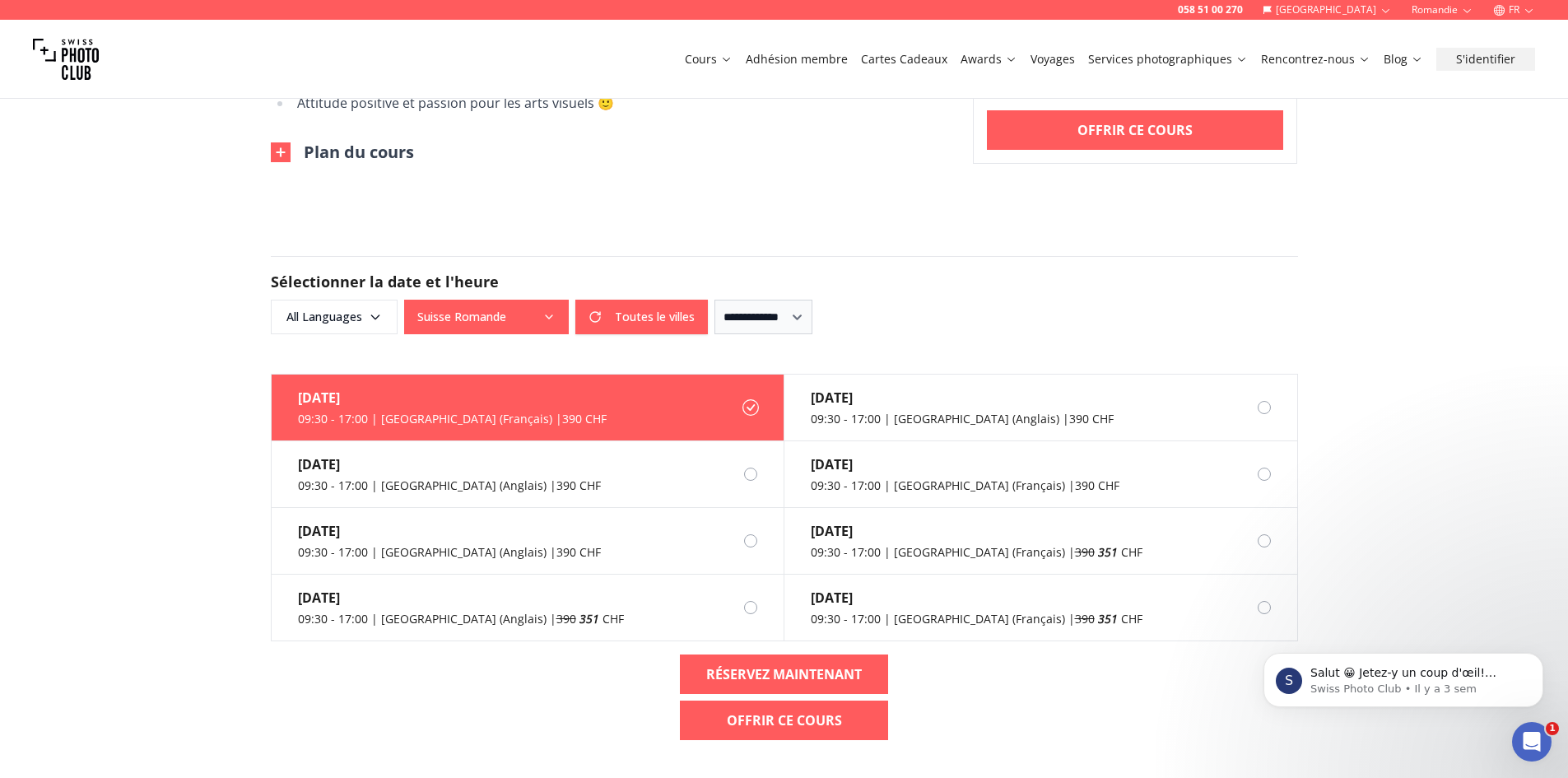
scroll to position [1178, 0]
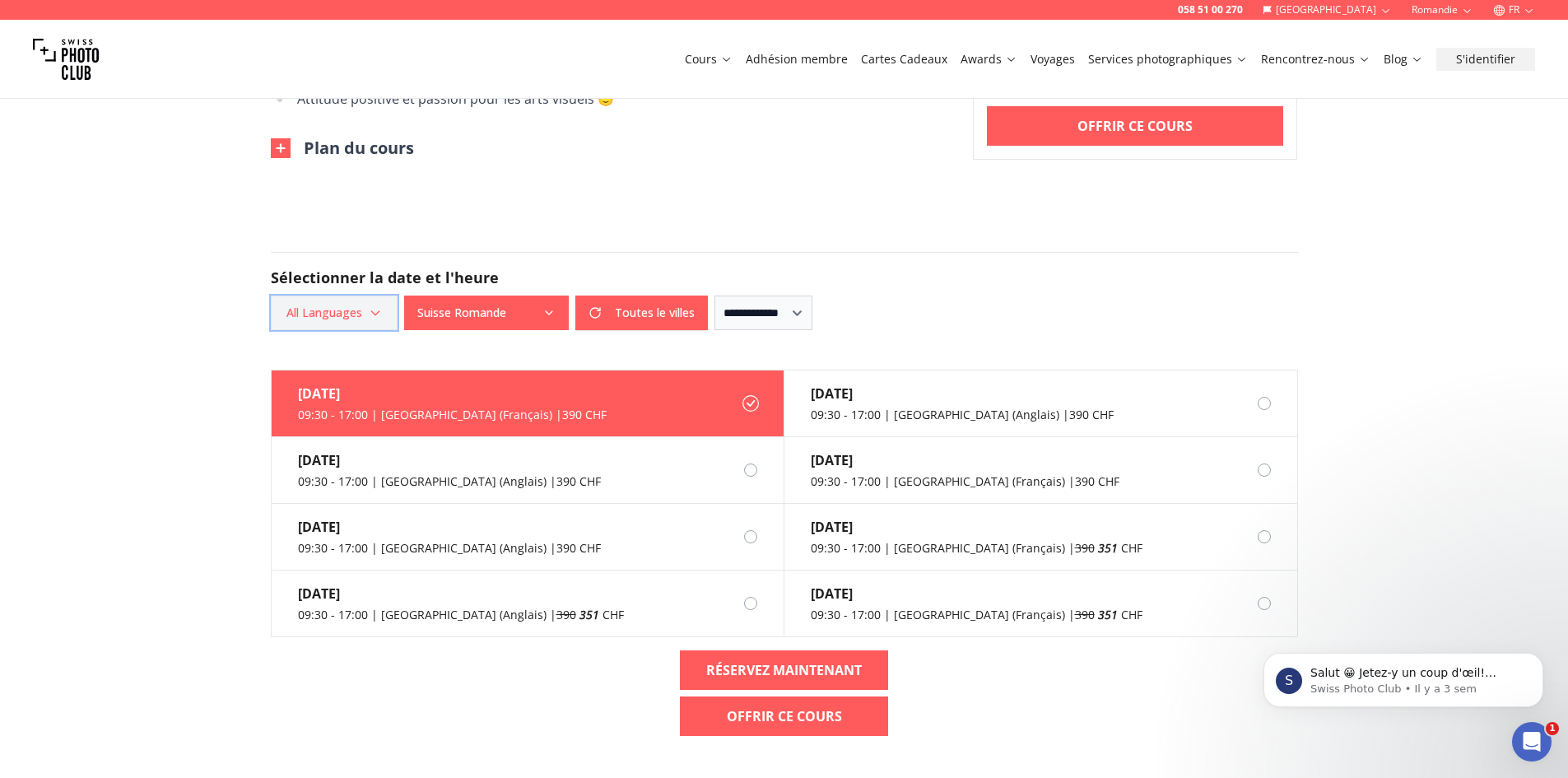
click at [350, 322] on span "All Languages" at bounding box center [334, 312] width 122 height 30
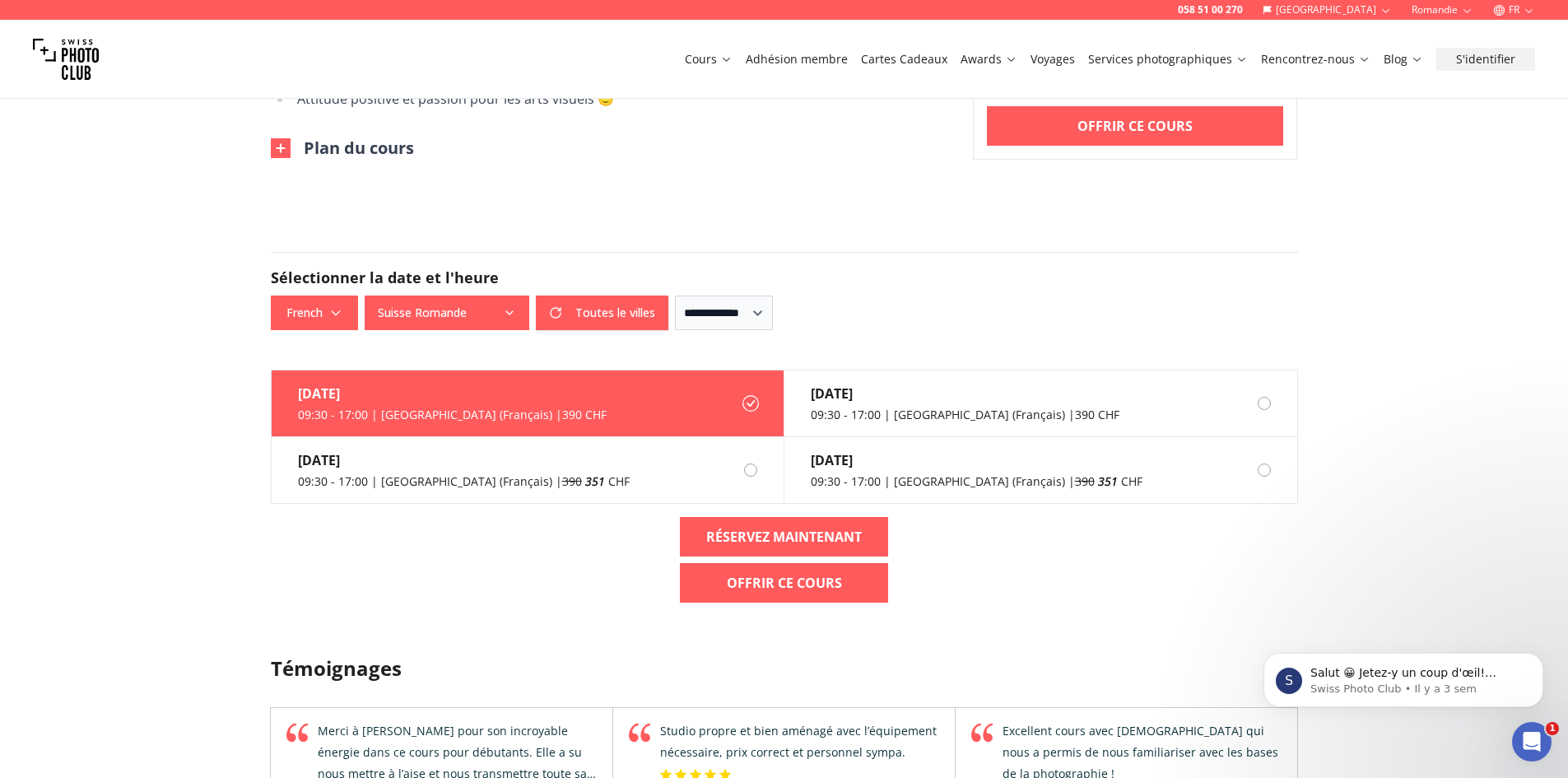
click at [174, 438] on div "058 51 00 270 Suisse Romandie FR Cours Adhésion membre Cartes Cadeaux Awards Vo…" at bounding box center [784, 427] width 1568 height 3209
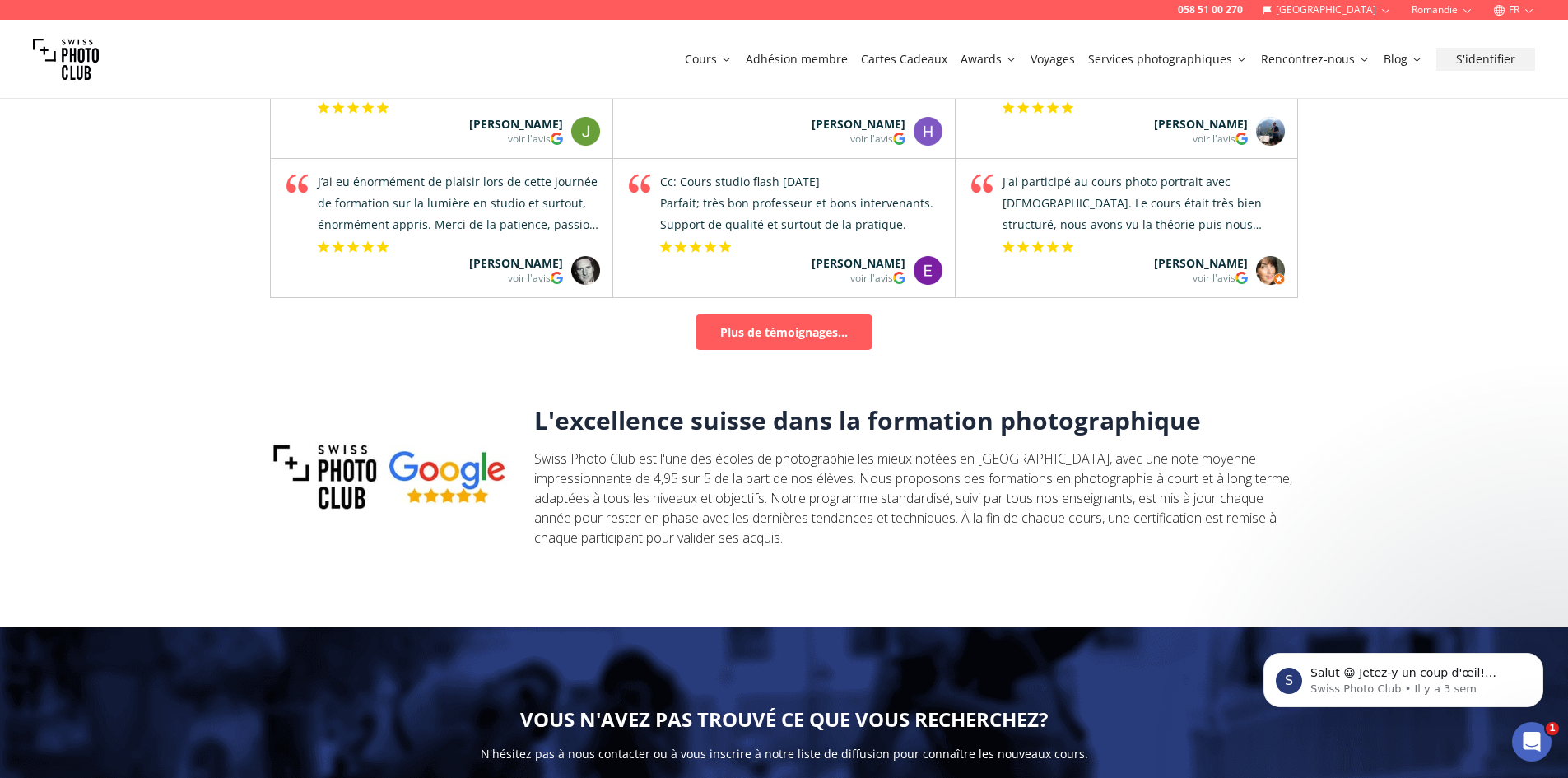
scroll to position [0, 0]
